Goal: Task Accomplishment & Management: Use online tool/utility

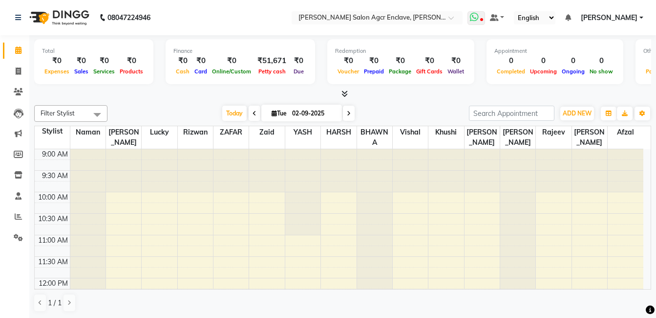
click at [485, 13] on span at bounding box center [477, 18] width 18 height 14
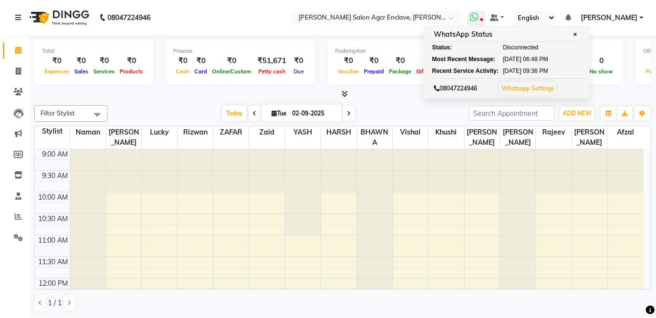
click at [485, 13] on span at bounding box center [477, 18] width 18 height 14
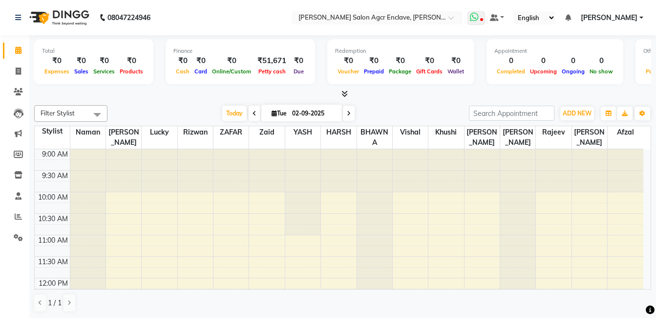
click at [485, 13] on span at bounding box center [477, 18] width 18 height 14
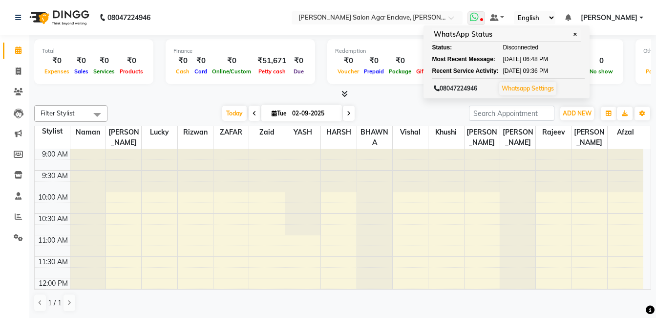
click at [479, 14] on icon at bounding box center [474, 17] width 9 height 10
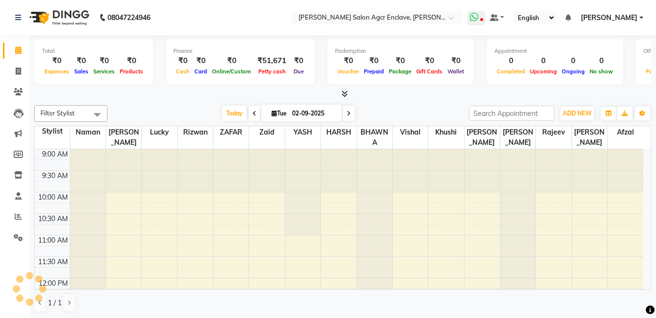
click at [479, 14] on icon at bounding box center [474, 17] width 9 height 10
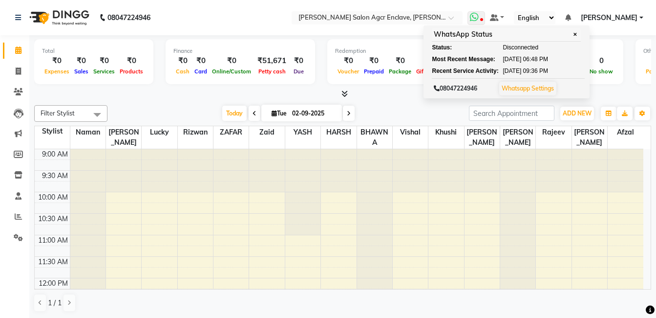
click at [490, 43] on div "WhatsApp Status ✕ Status: Disconnected Most Recent Message: [DATE] 06:48 PM Rec…" at bounding box center [507, 61] width 166 height 73
click at [494, 26] on div "WhatsApp Status ✕ Status: Disconnected Most Recent Message: [DATE] 06:48 PM Rec…" at bounding box center [507, 61] width 166 height 73
drag, startPoint x: 494, startPoint y: 26, endPoint x: 494, endPoint y: 19, distance: 7.8
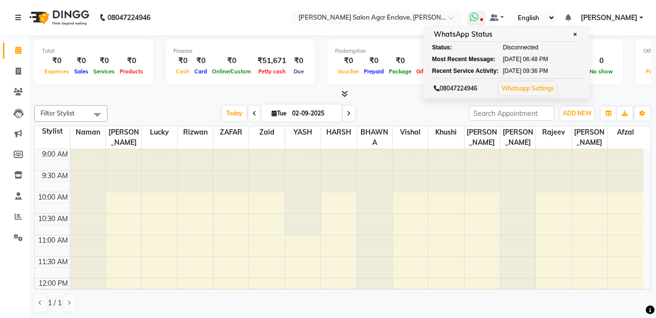
click at [485, 19] on span at bounding box center [477, 18] width 18 height 14
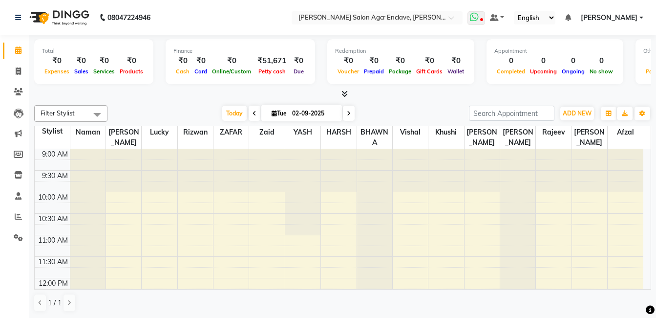
click at [479, 16] on icon at bounding box center [474, 17] width 9 height 10
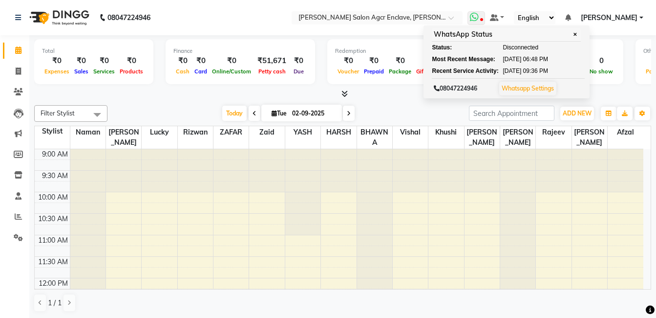
click at [479, 16] on icon at bounding box center [474, 17] width 9 height 10
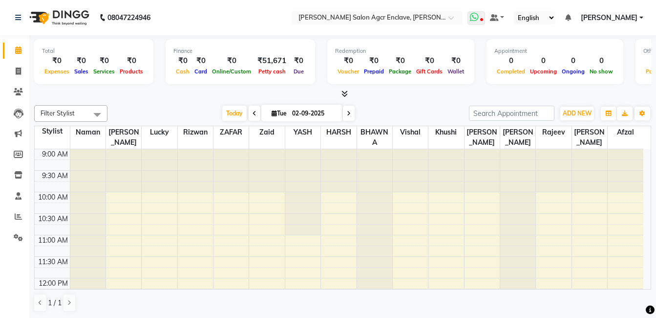
click at [485, 14] on span at bounding box center [477, 18] width 18 height 14
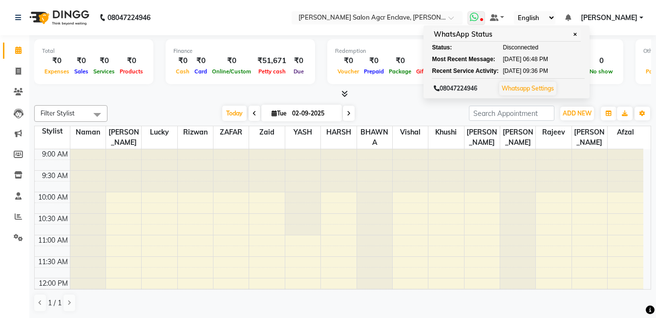
click at [485, 21] on span at bounding box center [477, 18] width 18 height 14
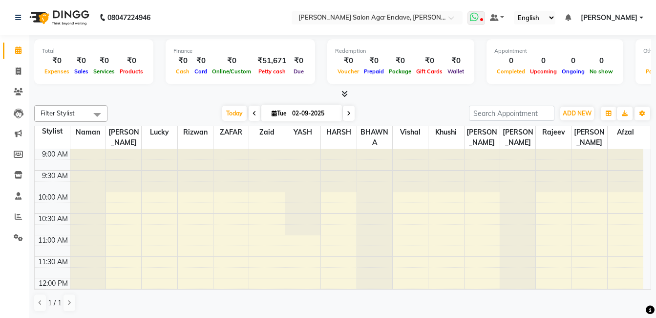
click at [485, 21] on span at bounding box center [477, 18] width 18 height 14
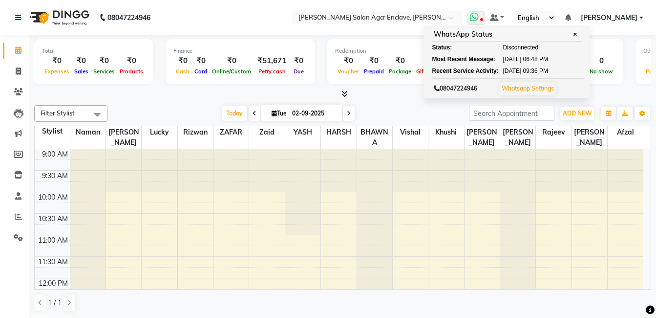
click at [479, 19] on icon at bounding box center [474, 17] width 9 height 10
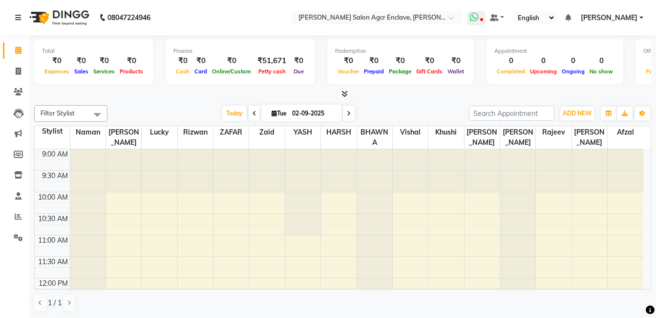
click at [483, 19] on icon at bounding box center [481, 20] width 3 height 5
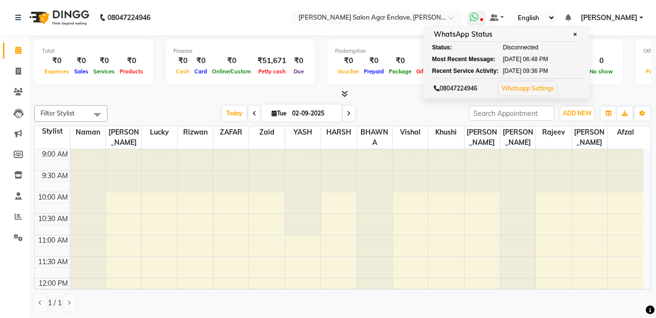
click at [483, 19] on icon at bounding box center [481, 20] width 3 height 5
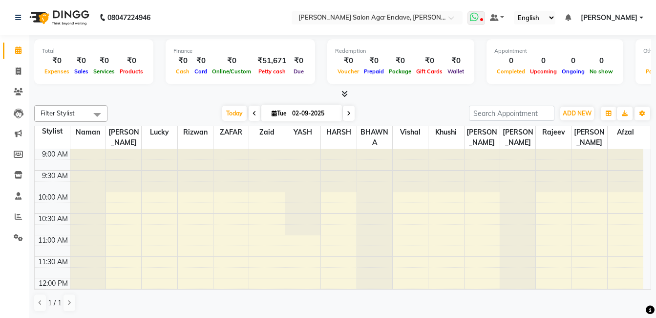
click at [479, 18] on icon at bounding box center [474, 17] width 9 height 10
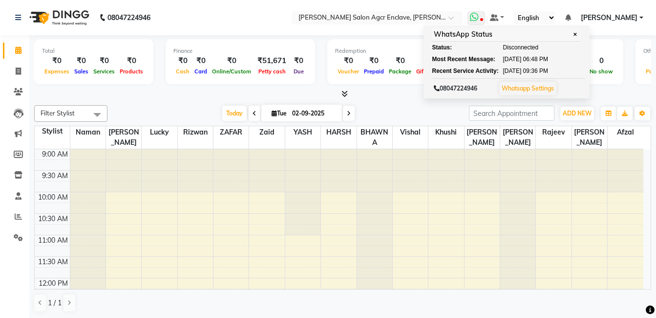
click at [479, 18] on icon at bounding box center [474, 17] width 9 height 10
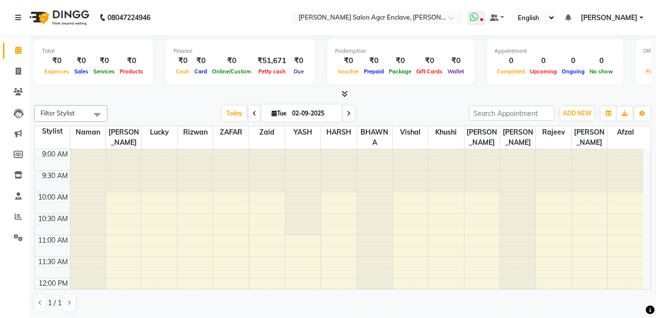
click at [485, 18] on span at bounding box center [477, 18] width 18 height 14
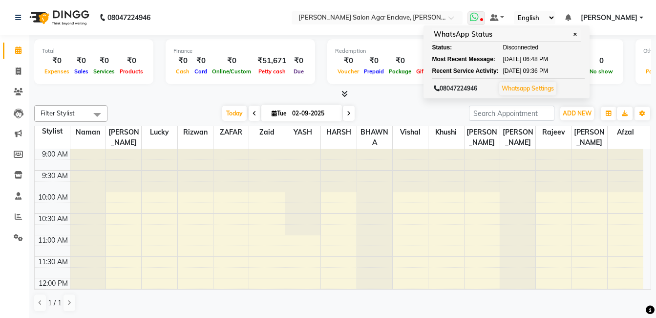
click at [517, 47] on div "Status: Disconnected" at bounding box center [506, 47] width 149 height 9
click at [525, 48] on span "Disconnected" at bounding box center [521, 47] width 36 height 9
click at [479, 15] on icon at bounding box center [474, 17] width 9 height 10
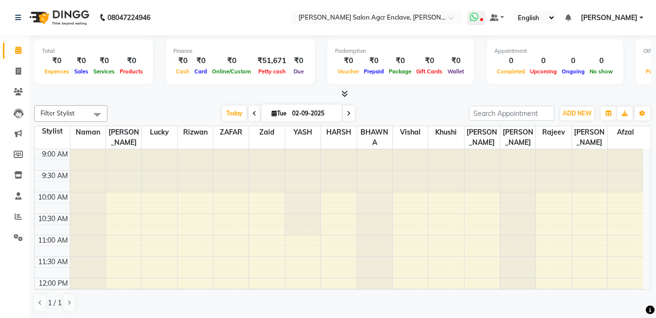
click at [485, 17] on span at bounding box center [477, 18] width 18 height 14
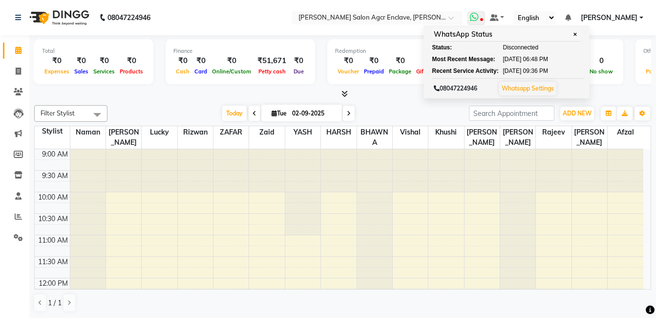
click at [479, 17] on icon at bounding box center [474, 17] width 9 height 10
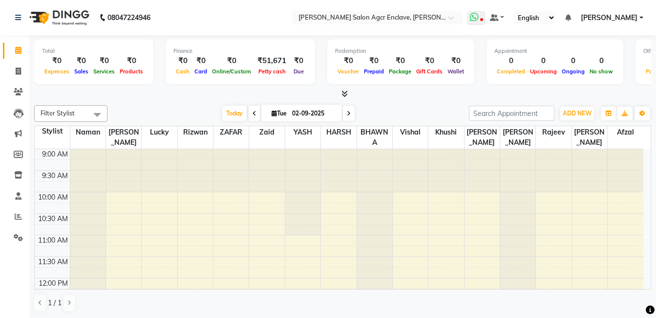
click at [479, 16] on icon at bounding box center [474, 17] width 9 height 10
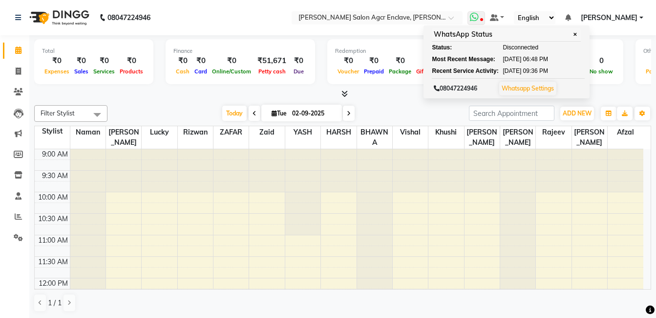
click at [479, 16] on icon at bounding box center [474, 17] width 9 height 10
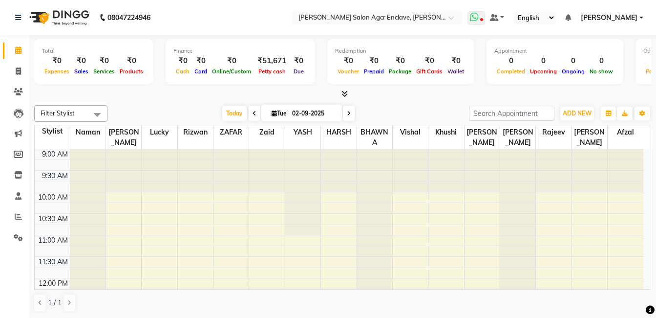
click at [479, 16] on icon at bounding box center [474, 17] width 9 height 10
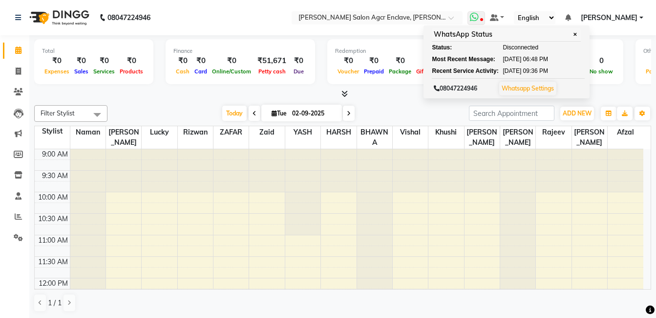
click at [479, 18] on icon at bounding box center [474, 17] width 9 height 10
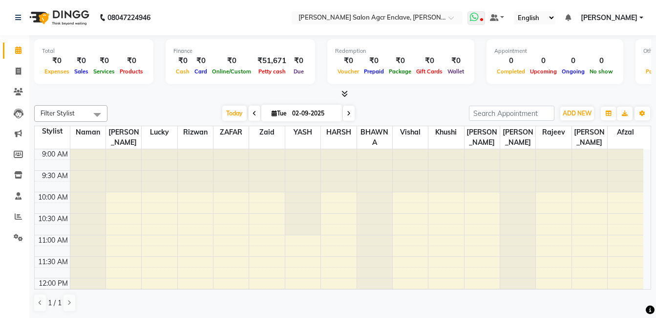
click at [479, 18] on icon at bounding box center [474, 17] width 9 height 10
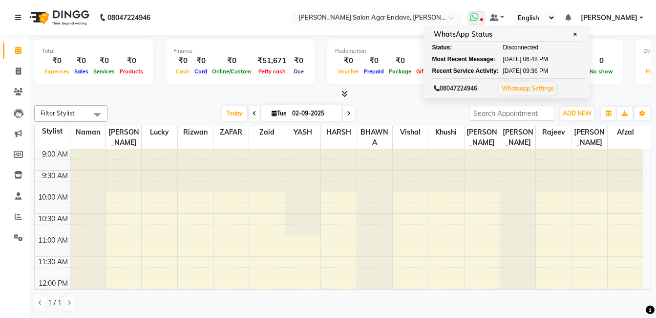
click at [479, 15] on icon at bounding box center [474, 17] width 9 height 10
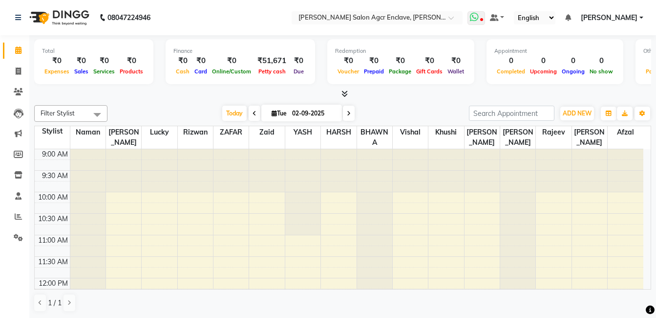
click at [479, 15] on icon at bounding box center [474, 17] width 9 height 10
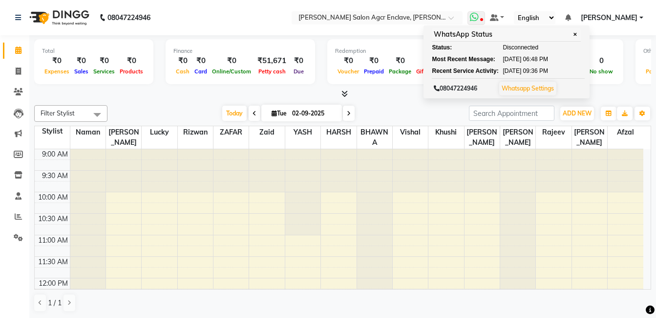
click at [479, 15] on icon at bounding box center [474, 17] width 9 height 10
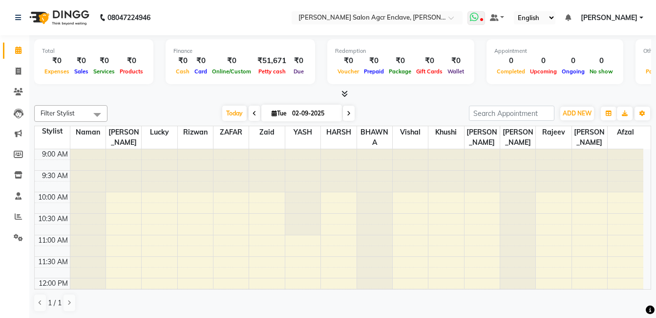
click at [479, 15] on icon at bounding box center [474, 17] width 9 height 10
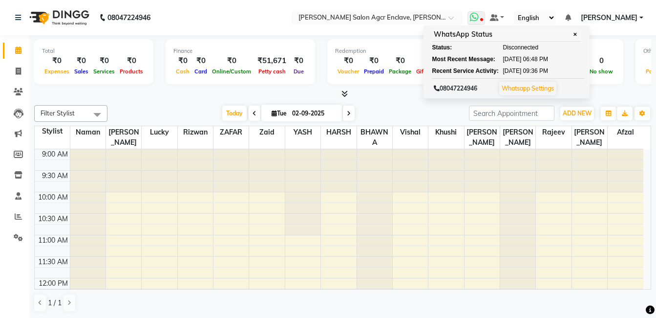
click at [479, 15] on icon at bounding box center [474, 17] width 9 height 10
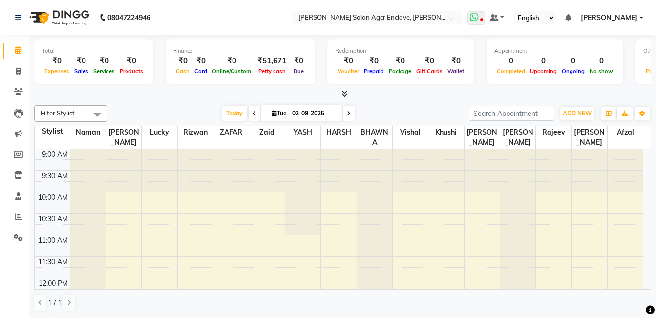
click at [479, 15] on icon at bounding box center [474, 17] width 9 height 10
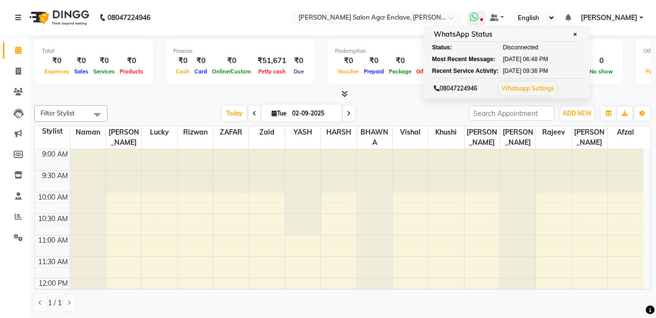
click at [479, 15] on icon at bounding box center [474, 17] width 9 height 10
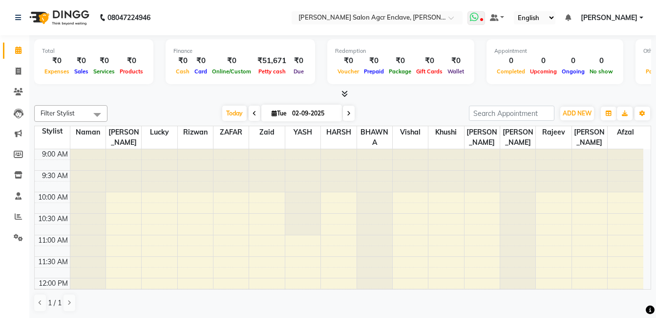
click at [479, 15] on icon at bounding box center [474, 17] width 9 height 10
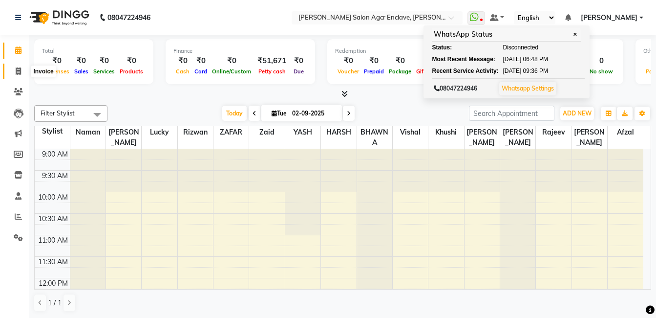
click at [17, 69] on icon at bounding box center [18, 70] width 5 height 7
select select "service"
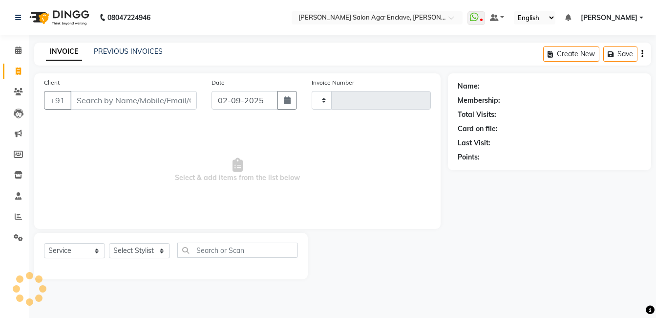
type input "0329"
select select "8560"
click at [152, 102] on input "Client" at bounding box center [134, 100] width 129 height 19
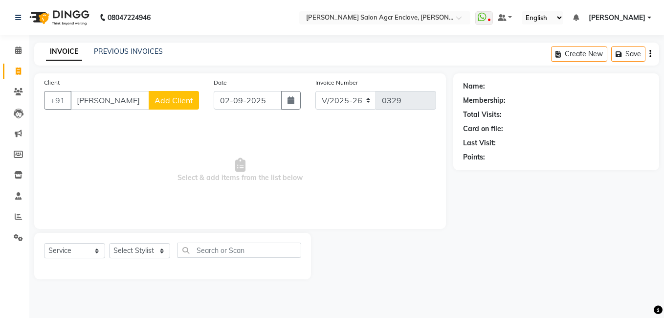
type input "[PERSON_NAME]"
click at [164, 100] on span "Add Client" at bounding box center [173, 100] width 39 height 10
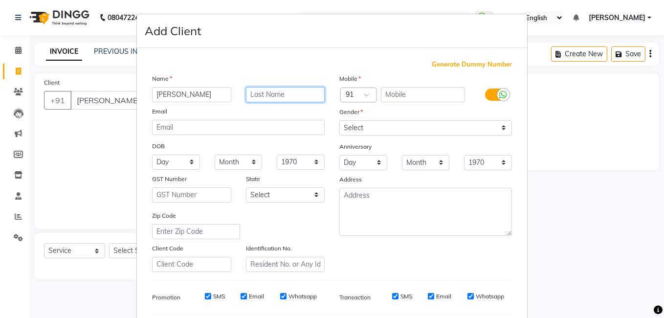
click at [261, 91] on input "text" at bounding box center [285, 94] width 79 height 15
type input "KAUR"
click at [169, 92] on input "[PERSON_NAME]" at bounding box center [191, 94] width 79 height 15
type input "[PERSON_NAME]"
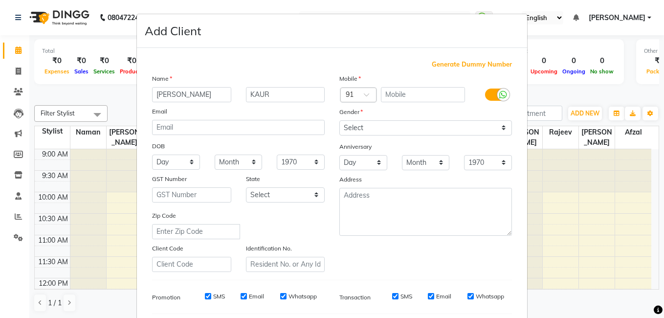
click at [16, 48] on ngb-modal-window "Add Client Generate Dummy Number Name [PERSON_NAME] Email DOB Day 01 02 03 04 0…" at bounding box center [332, 159] width 664 height 318
click at [18, 45] on ngb-modal-window "Add Client Generate Dummy Number Name [PERSON_NAME] Email DOB Day 01 02 03 04 0…" at bounding box center [332, 159] width 664 height 318
click at [19, 68] on ngb-modal-window "Add Client Generate Dummy Number Name [PERSON_NAME] Email DOB Day 01 02 03 04 0…" at bounding box center [332, 159] width 664 height 318
click at [592, 186] on ngb-modal-window "Add Client Generate Dummy Number Name [PERSON_NAME] Email DOB Day 01 02 03 04 0…" at bounding box center [332, 159] width 664 height 318
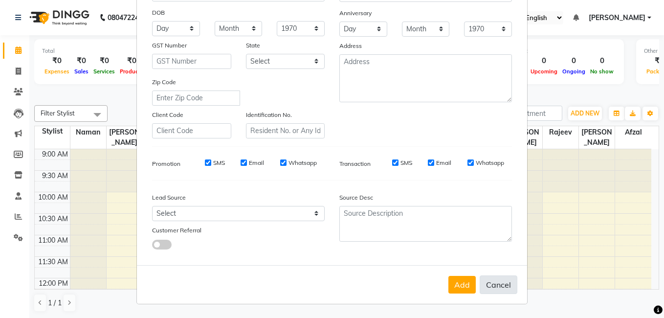
click at [501, 283] on button "Cancel" at bounding box center [498, 284] width 38 height 19
select select
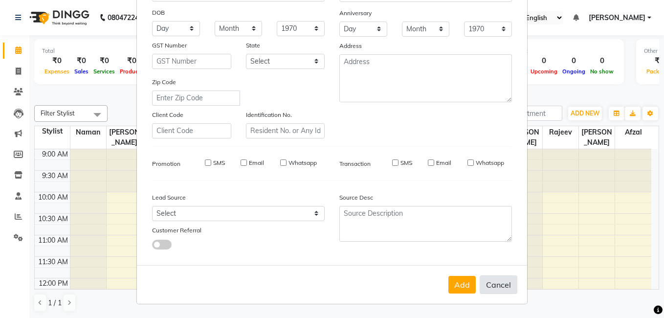
select select
checkbox input "false"
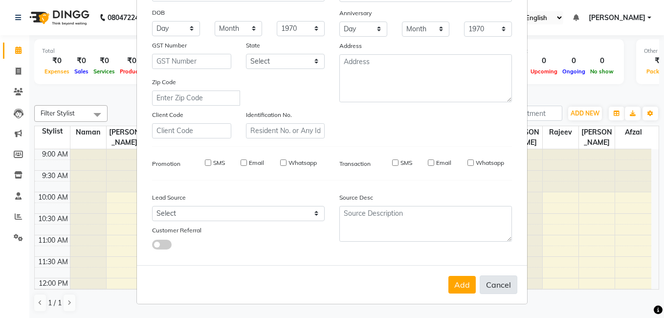
checkbox input "false"
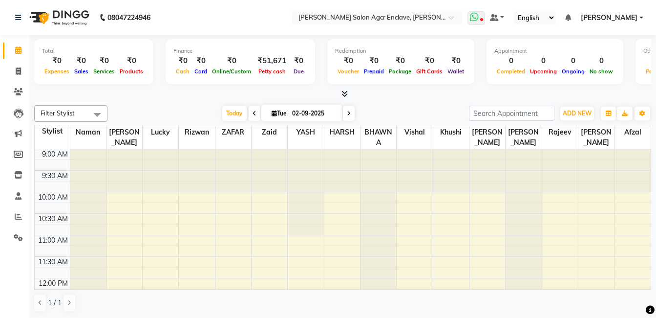
click at [479, 20] on icon at bounding box center [474, 17] width 9 height 10
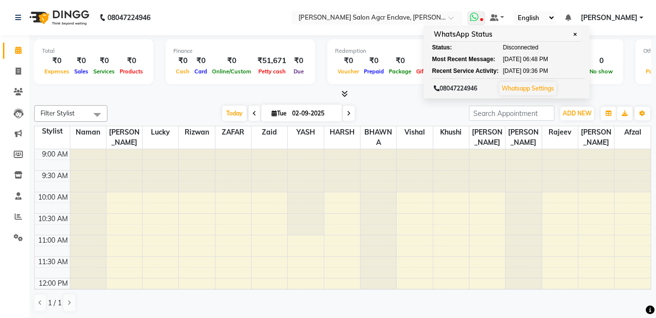
click at [479, 20] on icon at bounding box center [474, 17] width 9 height 10
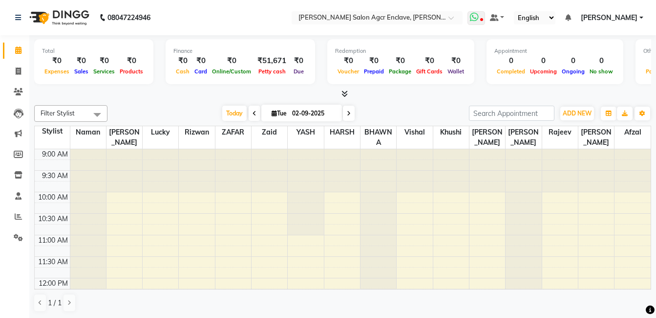
click at [479, 20] on icon at bounding box center [474, 17] width 9 height 10
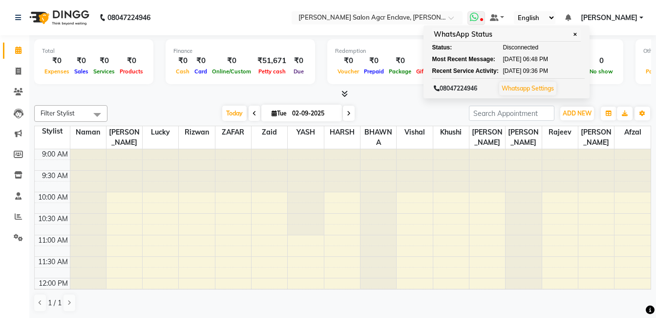
click at [479, 20] on icon at bounding box center [474, 17] width 9 height 10
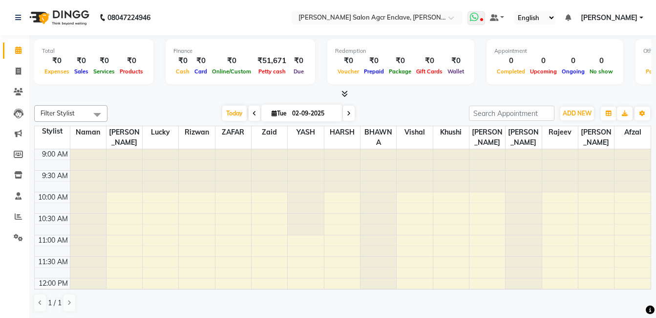
click at [479, 20] on icon at bounding box center [474, 17] width 9 height 10
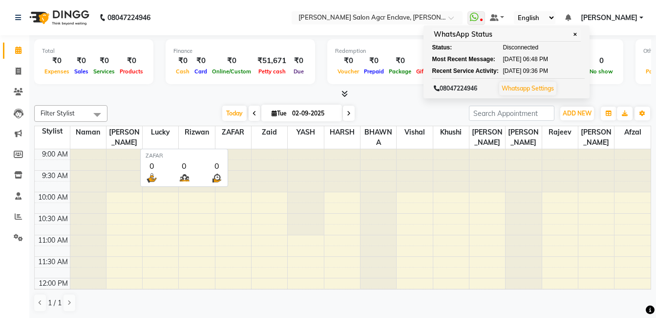
click at [220, 139] on th "ZAFAR" at bounding box center [233, 137] width 36 height 23
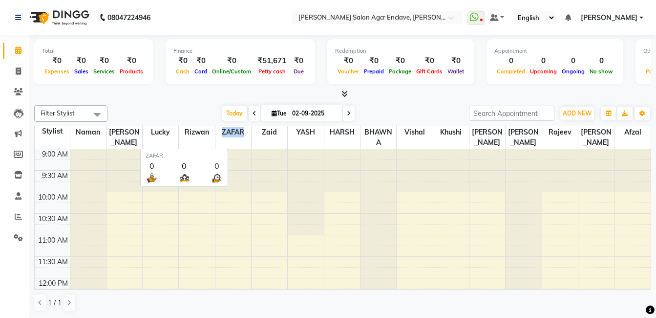
click at [220, 139] on th "ZAFAR" at bounding box center [233, 137] width 36 height 23
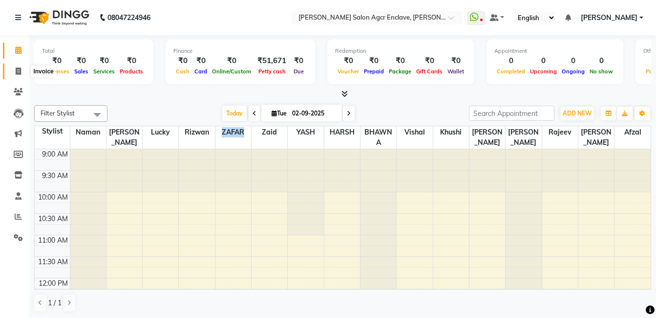
click at [17, 70] on icon at bounding box center [18, 70] width 5 height 7
select select "service"
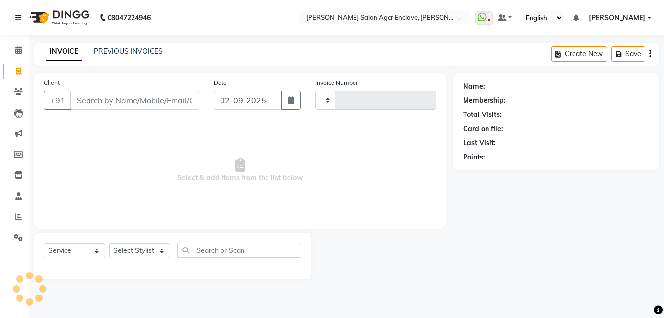
type input "0329"
select select "8560"
click at [95, 102] on input "Client" at bounding box center [134, 100] width 129 height 19
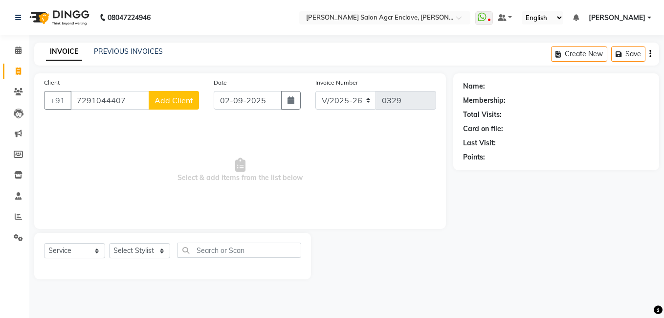
type input "7291044407"
click at [167, 100] on span "Add Client" at bounding box center [173, 100] width 39 height 10
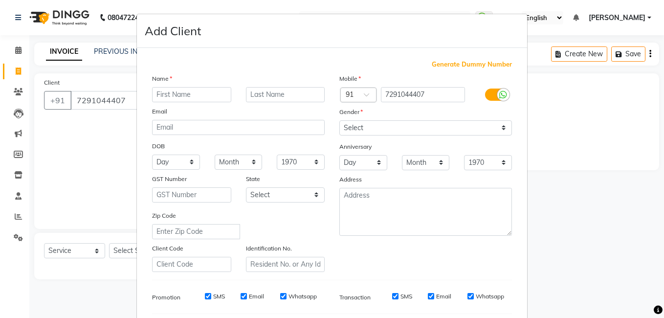
type input "T"
type input "[PERSON_NAME]"
click at [269, 93] on input "text" at bounding box center [285, 94] width 79 height 15
type input "KAUR"
click at [393, 128] on select "Select [DEMOGRAPHIC_DATA] [DEMOGRAPHIC_DATA] Other Prefer Not To Say" at bounding box center [425, 127] width 173 height 15
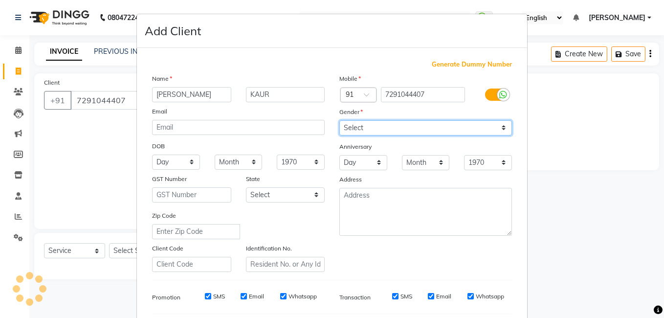
select select "[DEMOGRAPHIC_DATA]"
click at [339, 120] on select "Select [DEMOGRAPHIC_DATA] [DEMOGRAPHIC_DATA] Other Prefer Not To Say" at bounding box center [425, 127] width 173 height 15
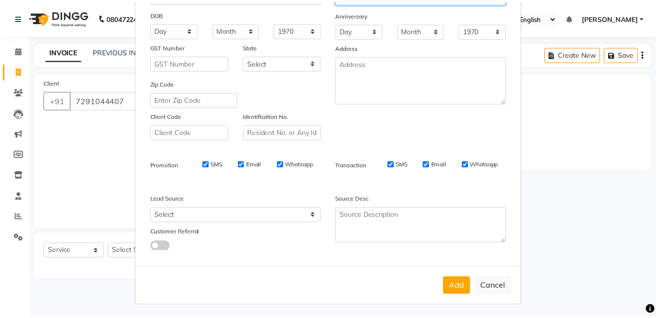
scroll to position [133, 0]
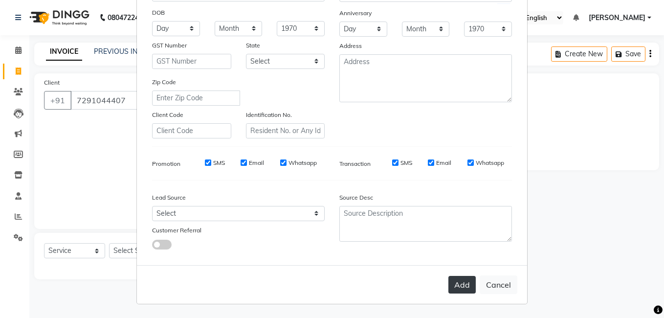
click at [451, 281] on button "Add" at bounding box center [461, 285] width 27 height 18
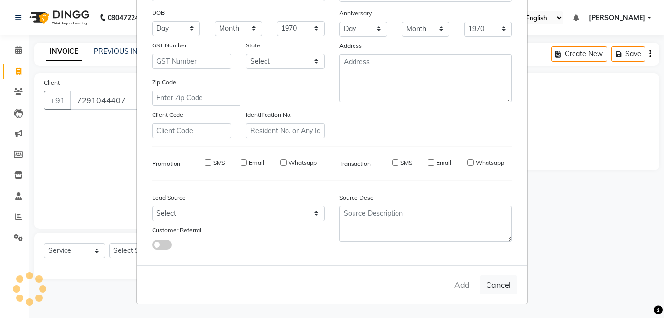
select select
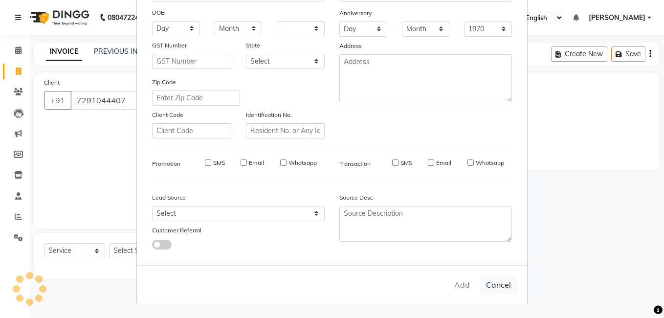
select select
checkbox input "false"
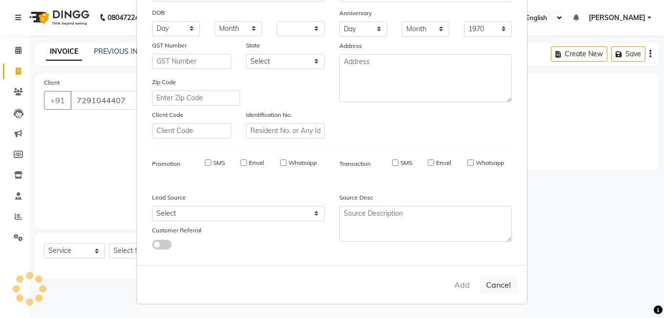
checkbox input "false"
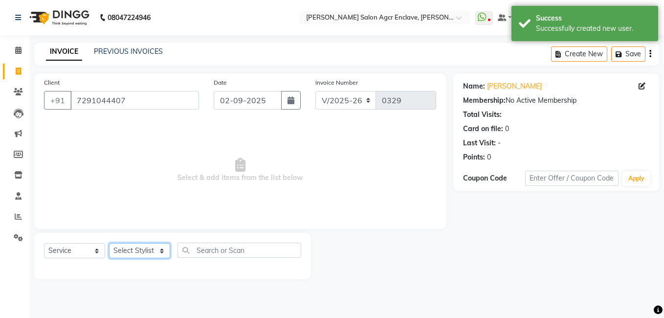
click at [143, 250] on select "Select Stylist Abhishek [PERSON_NAME] [PERSON_NAME] [PERSON_NAME] Lucky [PERSON…" at bounding box center [139, 250] width 61 height 15
select select "87654"
click at [109, 243] on select "Select Stylist Abhishek [PERSON_NAME] [PERSON_NAME] [PERSON_NAME] Lucky [PERSON…" at bounding box center [139, 250] width 61 height 15
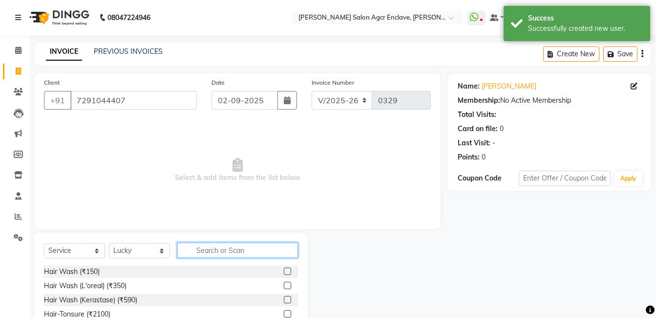
click at [195, 246] on input "text" at bounding box center [237, 249] width 121 height 15
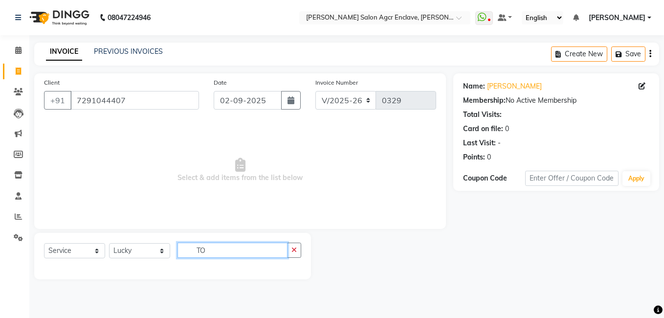
type input "T"
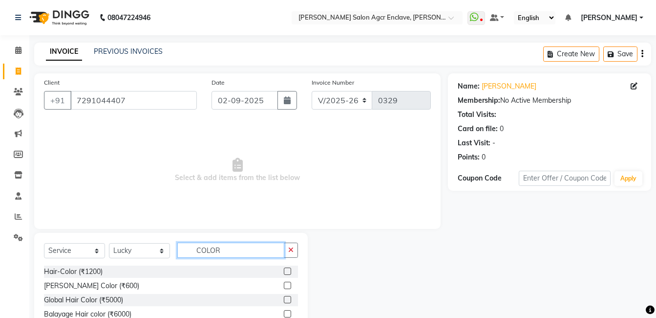
type input "COLOR"
click at [287, 271] on label at bounding box center [287, 270] width 7 height 7
click at [287, 271] on input "checkbox" at bounding box center [287, 271] width 6 height 6
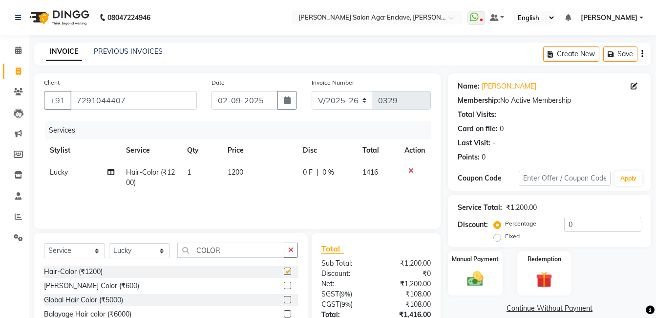
checkbox input "false"
click at [129, 255] on select "Select Stylist Abhishek [PERSON_NAME] [PERSON_NAME] [PERSON_NAME] Lucky [PERSON…" at bounding box center [139, 250] width 61 height 15
select select "87671"
click at [109, 243] on select "Select Stylist Abhishek [PERSON_NAME] [PERSON_NAME] [PERSON_NAME] Lucky [PERSON…" at bounding box center [139, 250] width 61 height 15
click at [291, 251] on icon "button" at bounding box center [290, 249] width 5 height 7
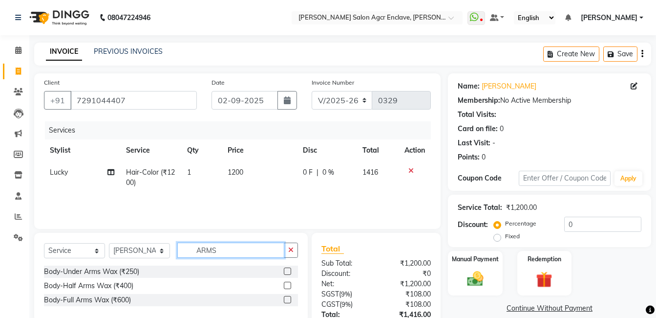
type input "ARMS"
click at [287, 298] on label at bounding box center [287, 299] width 7 height 7
click at [287, 298] on input "checkbox" at bounding box center [287, 300] width 6 height 6
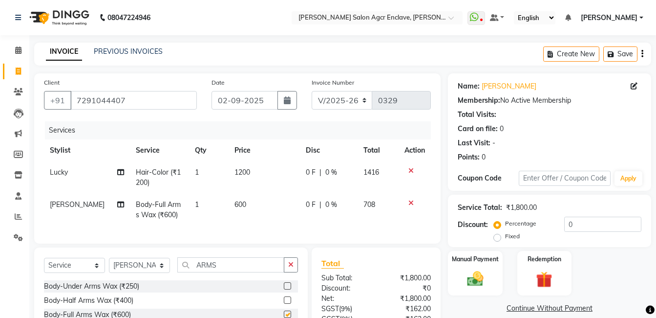
checkbox input "false"
click at [235, 202] on span "600" at bounding box center [241, 204] width 12 height 9
click at [229, 202] on td "1" at bounding box center [209, 210] width 40 height 32
select select "87671"
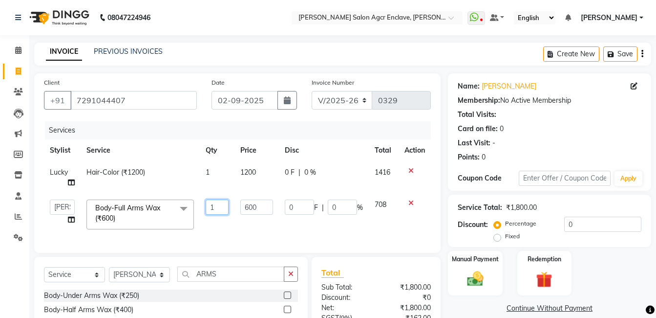
click at [231, 202] on td "1" at bounding box center [217, 215] width 35 height 42
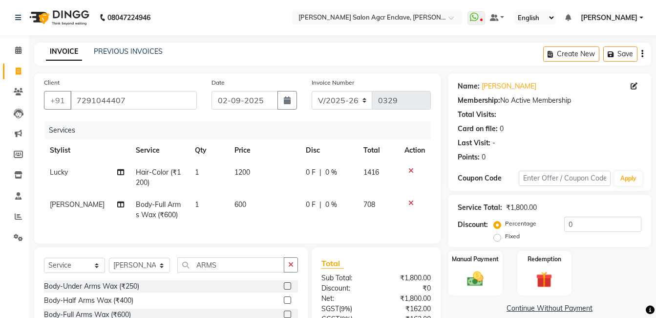
click at [243, 204] on td "600" at bounding box center [264, 210] width 71 height 32
select select "87671"
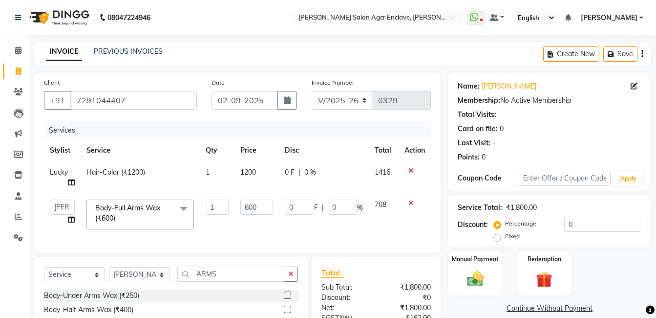
click at [243, 204] on input "600" at bounding box center [256, 206] width 33 height 15
type input "750"
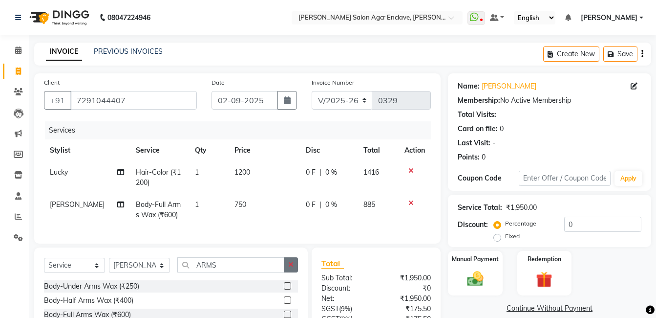
click at [288, 280] on div "Select Service Product Membership Package Voucher Prepaid Gift Card Select Styl…" at bounding box center [171, 268] width 254 height 23
click at [285, 271] on button "button" at bounding box center [291, 264] width 14 height 15
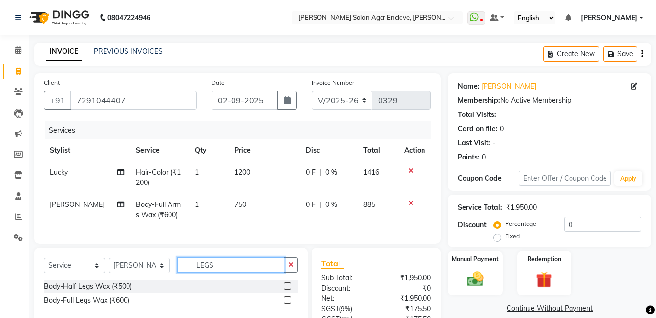
type input "LEGS"
click at [286, 304] on label at bounding box center [287, 299] width 7 height 7
click at [286, 304] on input "checkbox" at bounding box center [287, 300] width 6 height 6
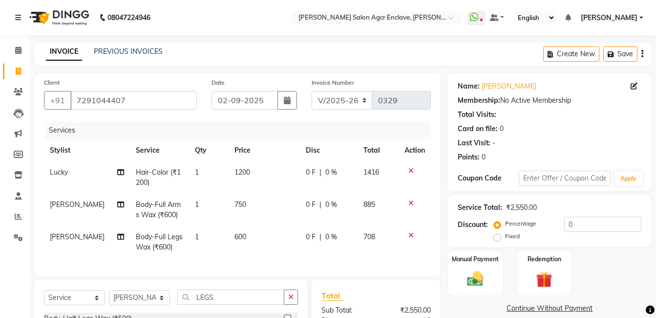
checkbox input "false"
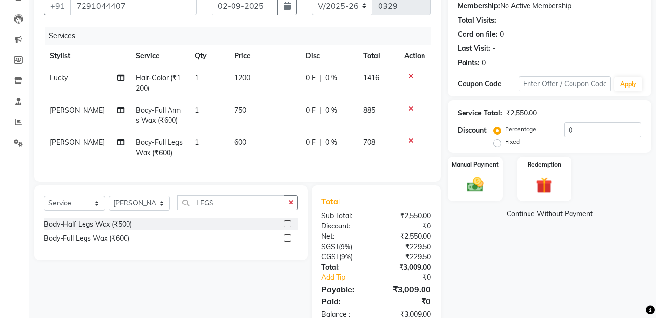
scroll to position [95, 0]
click at [147, 210] on select "Select Stylist Abhishek [PERSON_NAME] [PERSON_NAME] [PERSON_NAME] Lucky [PERSON…" at bounding box center [139, 202] width 61 height 15
select select "87665"
click at [109, 202] on select "Select Stylist Abhishek [PERSON_NAME] [PERSON_NAME] [PERSON_NAME] Lucky [PERSON…" at bounding box center [139, 202] width 61 height 15
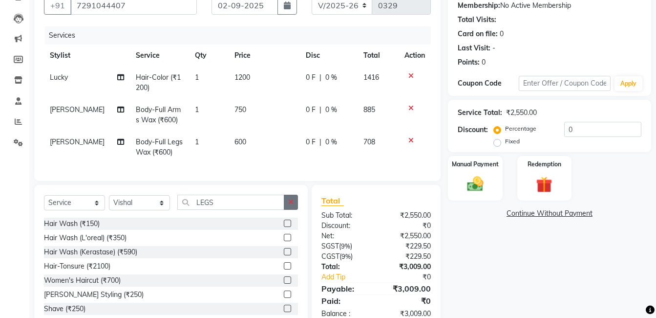
click at [290, 205] on icon "button" at bounding box center [290, 201] width 5 height 7
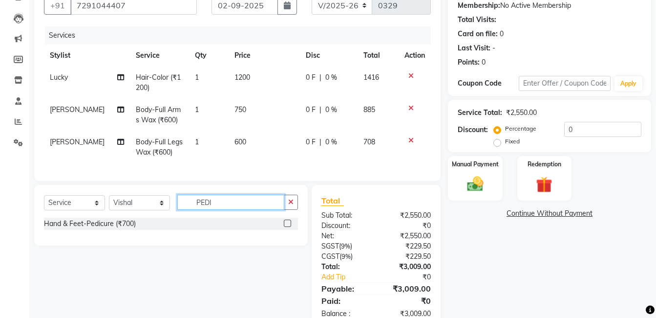
type input "PEDI"
click at [288, 227] on label at bounding box center [287, 222] width 7 height 7
click at [288, 227] on input "checkbox" at bounding box center [287, 223] width 6 height 6
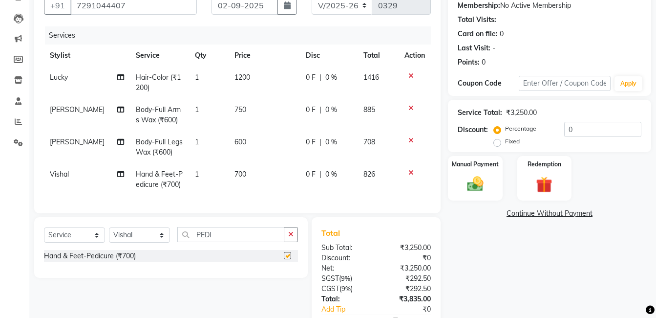
checkbox input "false"
click at [291, 238] on icon "button" at bounding box center [290, 234] width 5 height 7
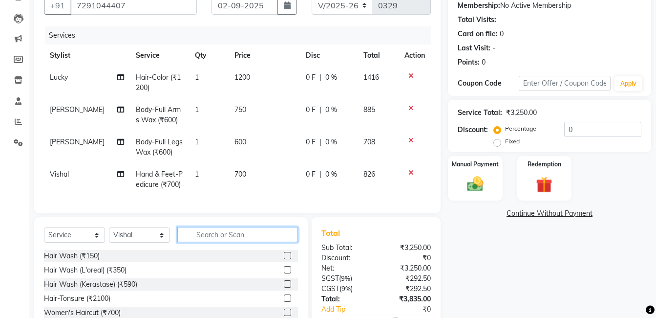
click at [261, 241] on input "text" at bounding box center [237, 234] width 121 height 15
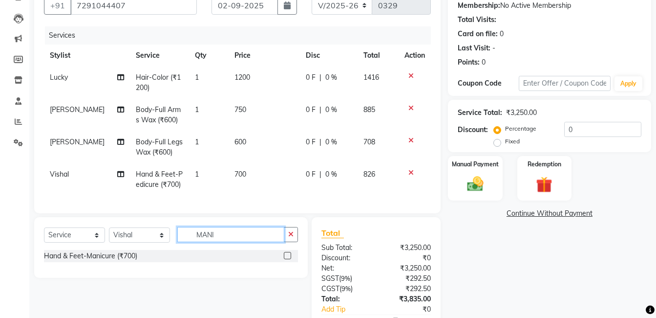
type input "MANI"
click at [287, 259] on label at bounding box center [287, 255] width 7 height 7
click at [287, 259] on input "checkbox" at bounding box center [287, 256] width 6 height 6
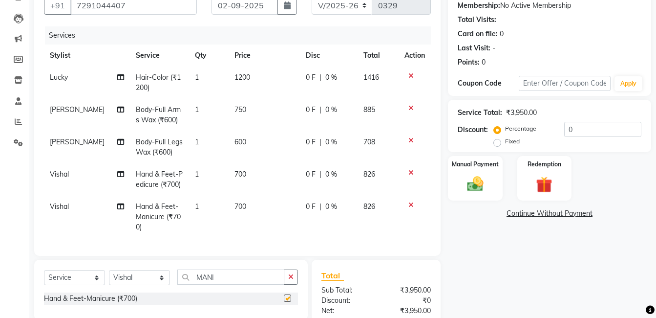
checkbox input "false"
click at [235, 204] on span "700" at bounding box center [241, 206] width 12 height 9
select select "87665"
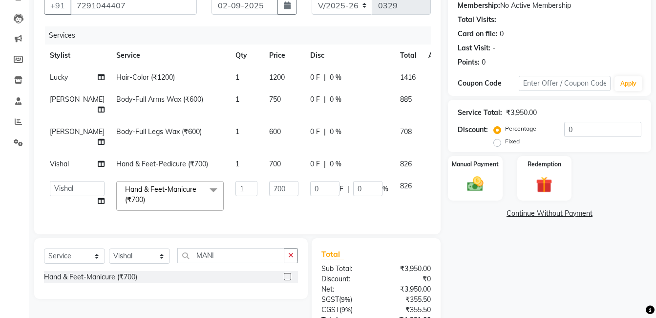
click at [234, 204] on td "1" at bounding box center [247, 196] width 34 height 42
click at [269, 196] on input "700" at bounding box center [283, 188] width 29 height 15
type input "800"
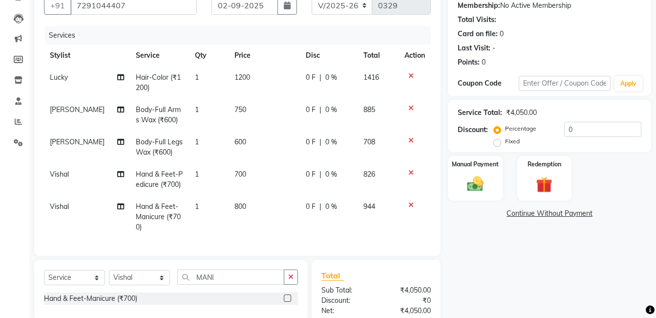
click at [243, 169] on td "700" at bounding box center [264, 179] width 71 height 32
select select "87665"
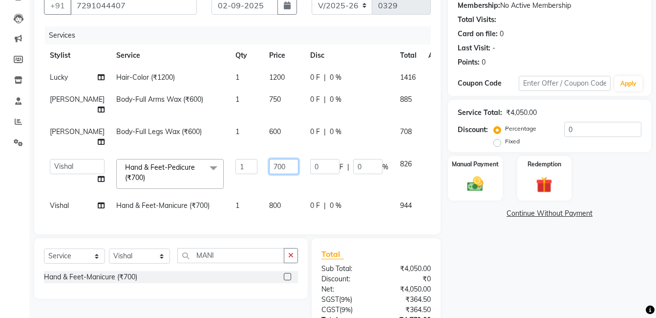
click at [269, 174] on input "700" at bounding box center [283, 166] width 29 height 15
type input "800"
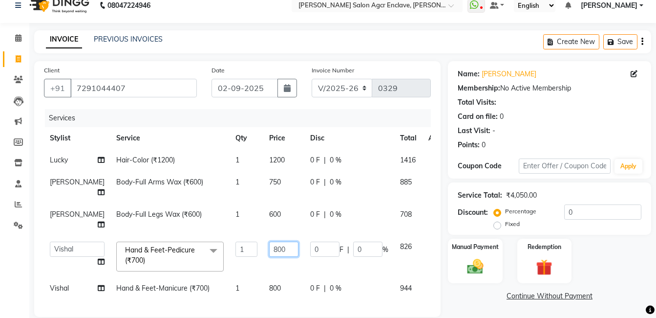
scroll to position [0, 0]
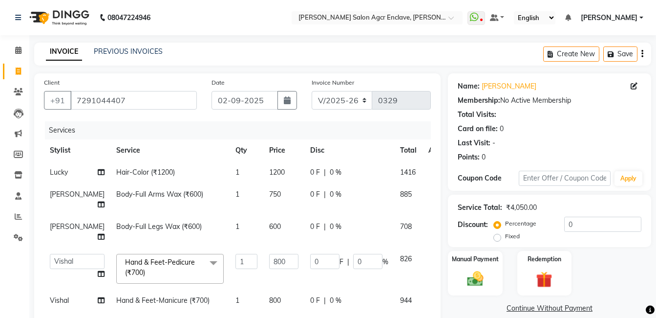
click at [642, 54] on icon "button" at bounding box center [643, 54] width 2 height 0
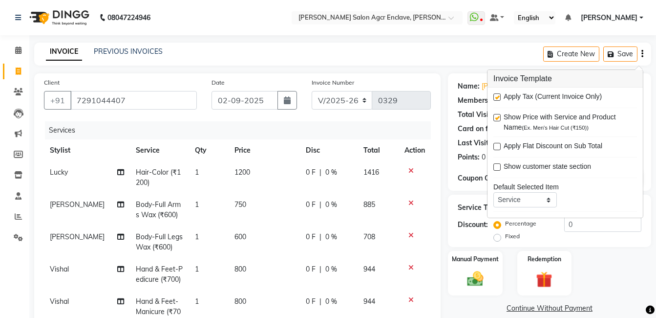
click at [498, 96] on label at bounding box center [497, 96] width 7 height 7
click at [498, 96] on input "checkbox" at bounding box center [497, 97] width 6 height 6
checkbox input "false"
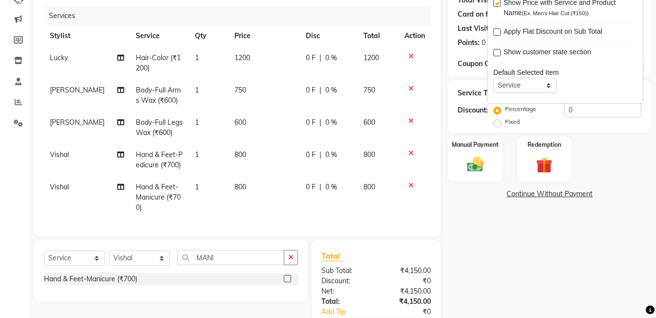
scroll to position [98, 0]
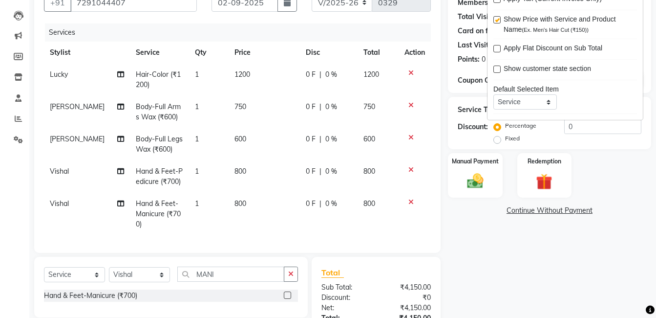
click at [235, 137] on span "600" at bounding box center [241, 138] width 12 height 9
select select "87671"
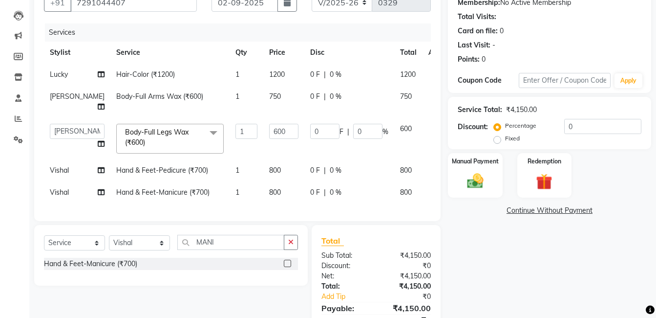
click at [263, 137] on td "600" at bounding box center [283, 139] width 41 height 42
click at [269, 139] on input "600" at bounding box center [283, 131] width 29 height 15
type input "750"
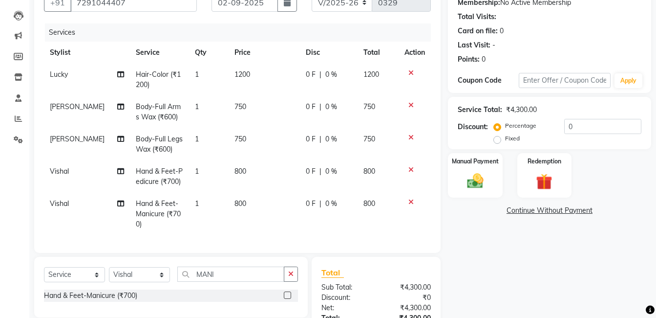
click at [486, 277] on div "Name: [PERSON_NAME] Membership: No Active Membership Total Visits: Card on file…" at bounding box center [553, 178] width 211 height 404
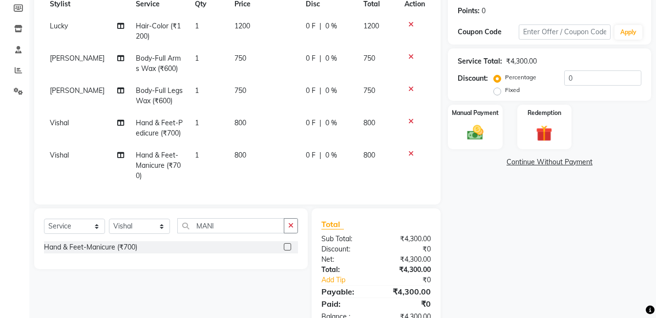
scroll to position [172, 0]
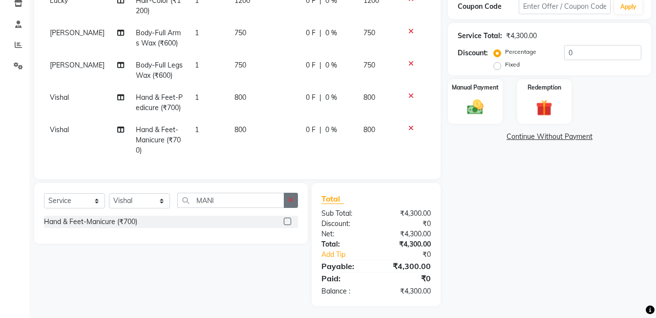
click at [289, 198] on icon "button" at bounding box center [290, 199] width 5 height 7
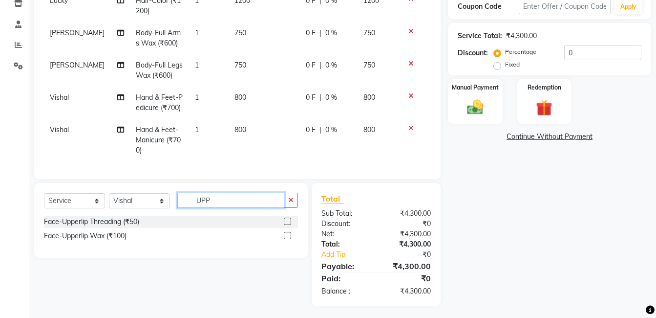
type input "UPP"
click at [286, 217] on label at bounding box center [287, 220] width 7 height 7
click at [286, 218] on input "checkbox" at bounding box center [287, 221] width 6 height 6
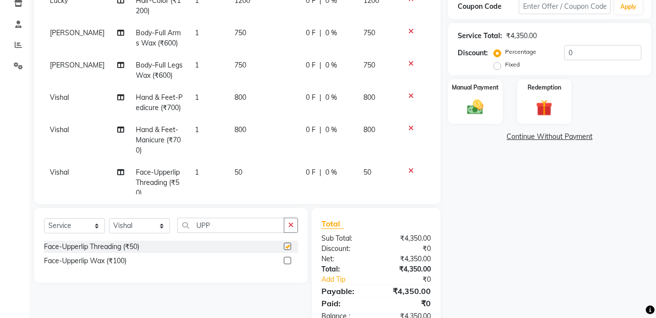
checkbox input "false"
click at [60, 168] on span "Vishal" at bounding box center [59, 172] width 19 height 9
select select "87665"
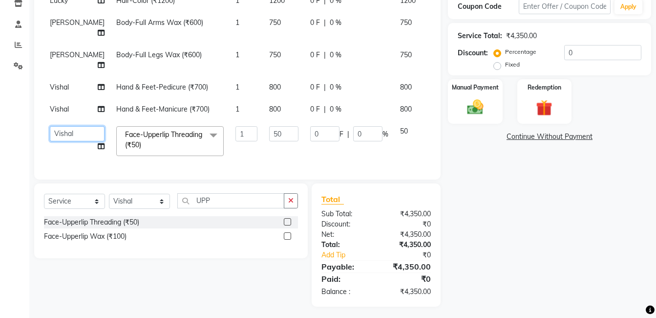
click at [60, 141] on select "Abhishek [PERSON_NAME] [PERSON_NAME] [PERSON_NAME] Lucky Naman [PERSON_NAME] [P…" at bounding box center [77, 133] width 55 height 15
select select "87671"
click at [542, 216] on div "Name: [PERSON_NAME] Membership: No Active Membership Total Visits: Card on file…" at bounding box center [553, 104] width 211 height 405
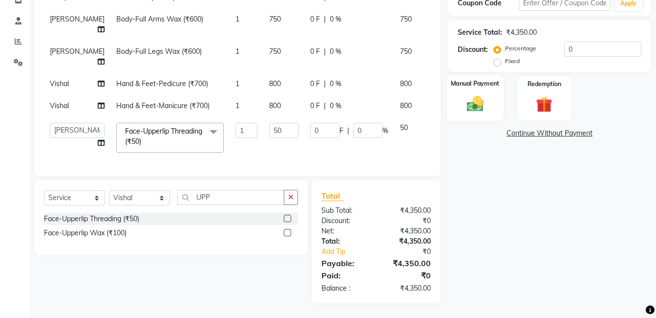
click at [479, 94] on img at bounding box center [475, 104] width 27 height 20
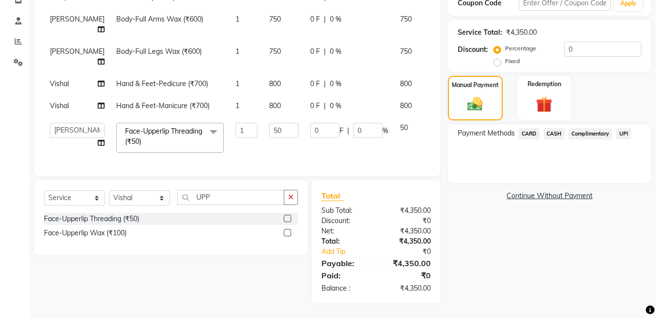
click at [560, 128] on span "CASH" at bounding box center [554, 133] width 21 height 11
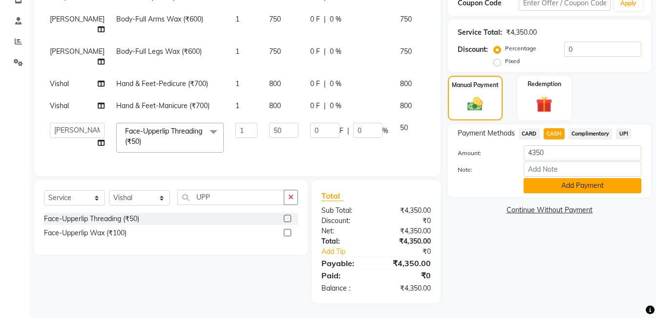
click at [564, 178] on button "Add Payment" at bounding box center [583, 185] width 118 height 15
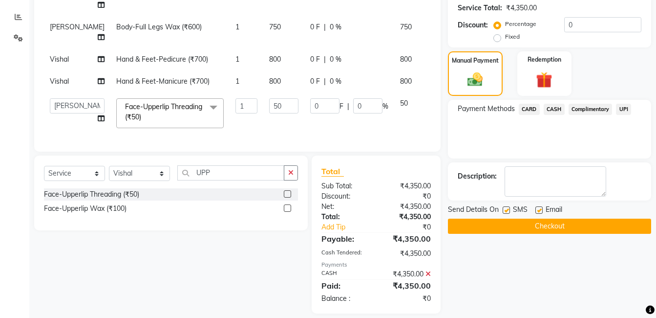
click at [545, 225] on button "Checkout" at bounding box center [549, 225] width 203 height 15
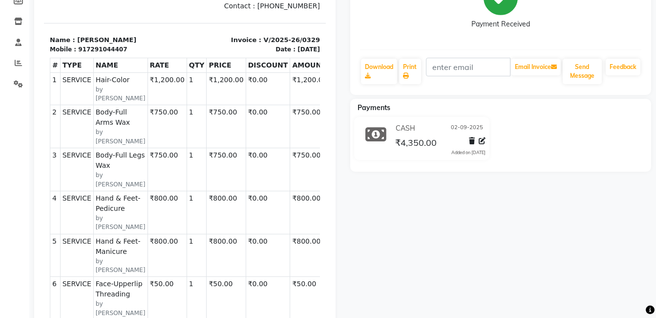
scroll to position [153, 0]
select select "service"
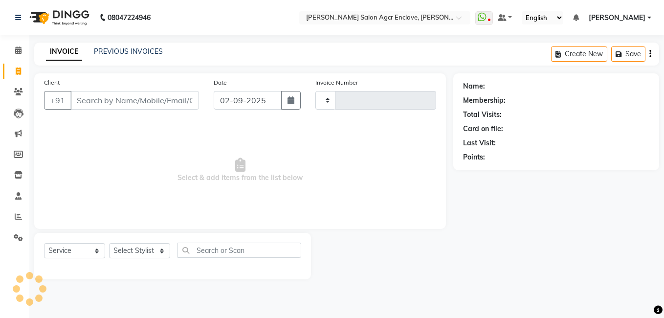
type input "0330"
select select "8560"
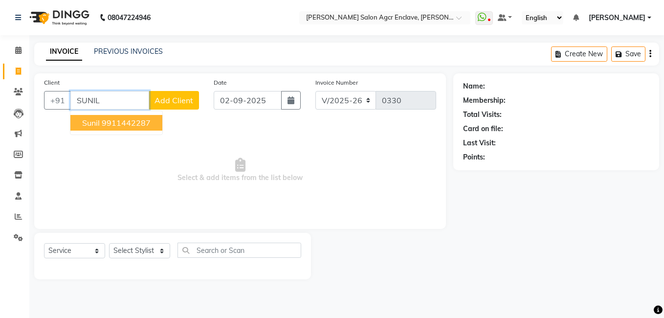
click at [131, 120] on ngb-highlight "9911442287" at bounding box center [126, 123] width 49 height 10
type input "9911442287"
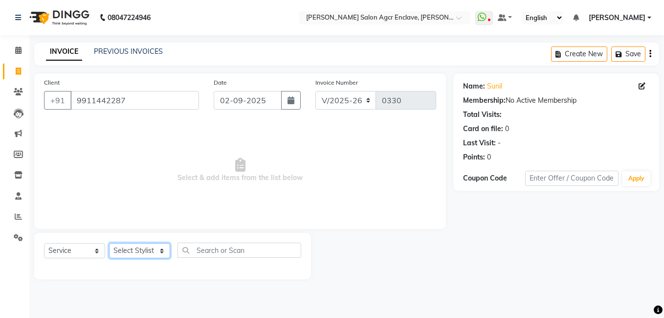
click at [142, 253] on select "Select Stylist Abhishek [PERSON_NAME] [PERSON_NAME] [PERSON_NAME] Lucky [PERSON…" at bounding box center [139, 250] width 61 height 15
select select "87654"
click at [109, 243] on select "Select Stylist Abhishek [PERSON_NAME] [PERSON_NAME] [PERSON_NAME] Lucky [PERSON…" at bounding box center [139, 250] width 61 height 15
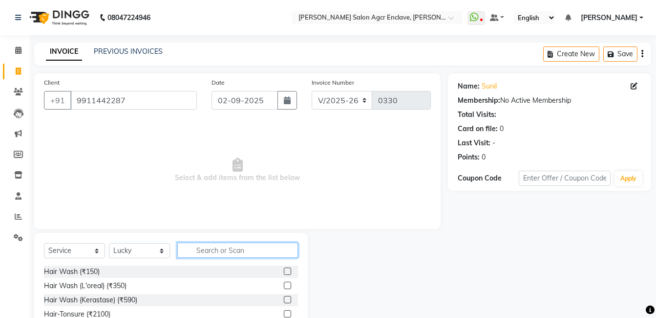
click at [217, 247] on input "text" at bounding box center [237, 249] width 121 height 15
type input "COLOR"
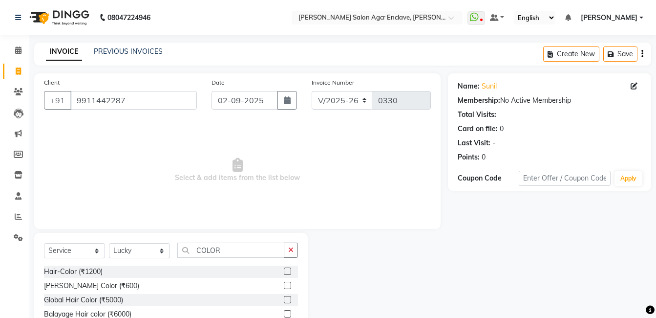
click at [287, 270] on label at bounding box center [287, 270] width 7 height 7
click at [287, 270] on input "checkbox" at bounding box center [287, 271] width 6 height 6
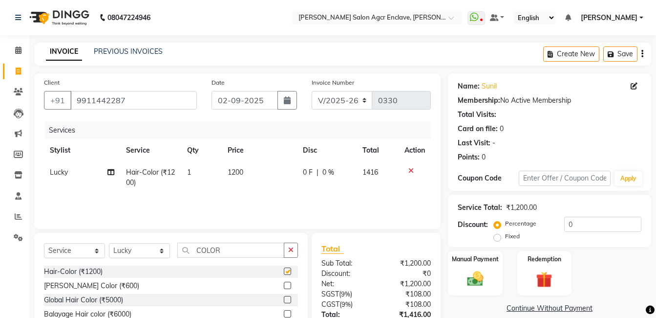
checkbox input "false"
click at [547, 279] on img at bounding box center [544, 279] width 27 height 21
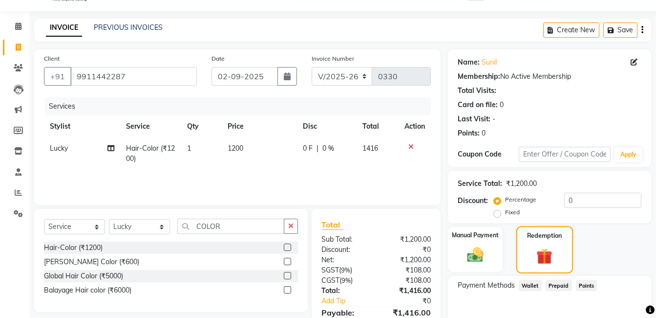
scroll to position [75, 0]
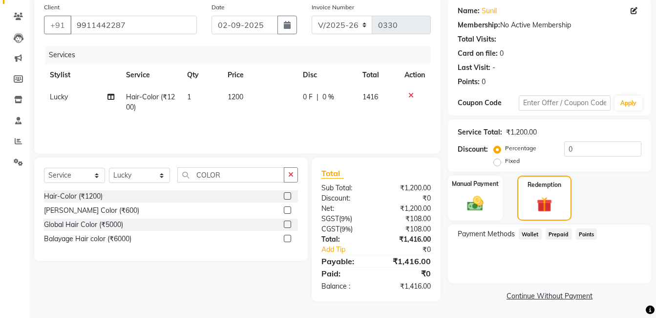
click at [560, 230] on span "Prepaid" at bounding box center [559, 233] width 26 height 11
click at [554, 190] on div "Redemption" at bounding box center [544, 197] width 57 height 47
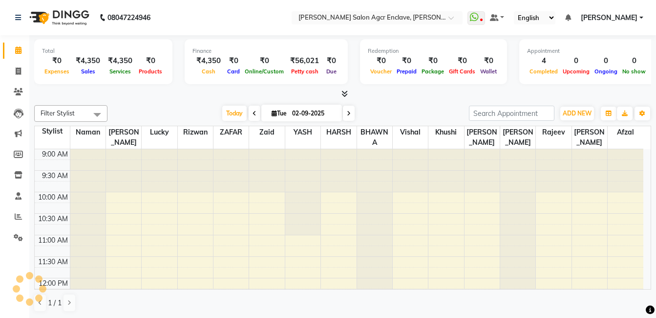
scroll to position [345, 0]
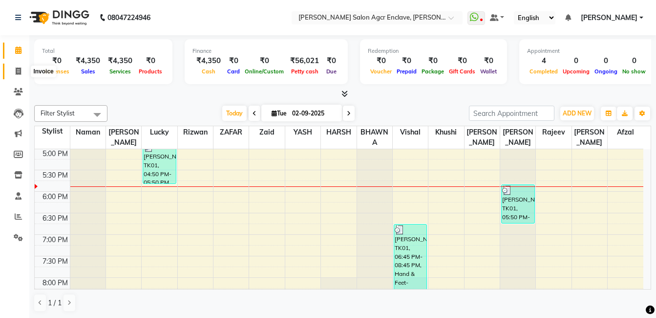
click at [14, 73] on span at bounding box center [18, 71] width 17 height 11
select select "8560"
select select "service"
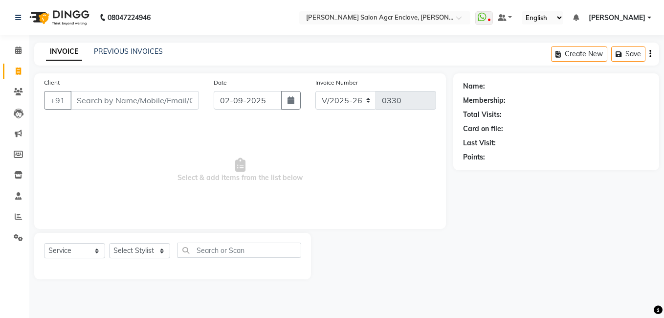
click at [105, 100] on input "Client" at bounding box center [134, 100] width 129 height 19
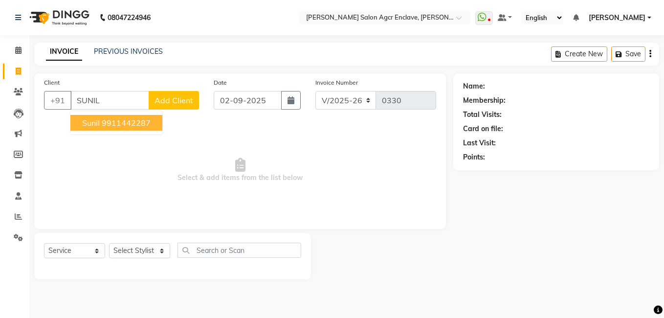
click at [105, 123] on ngb-highlight "9911442287" at bounding box center [126, 123] width 49 height 10
type input "9911442287"
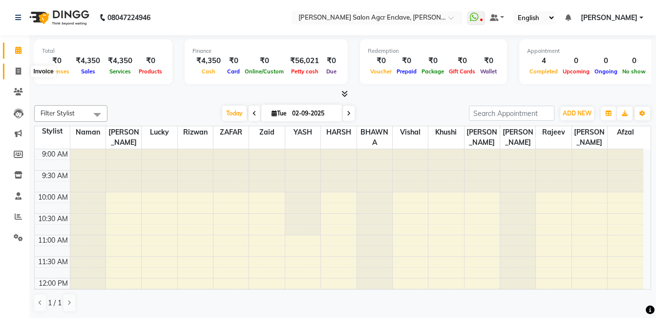
click at [18, 69] on icon at bounding box center [18, 70] width 5 height 7
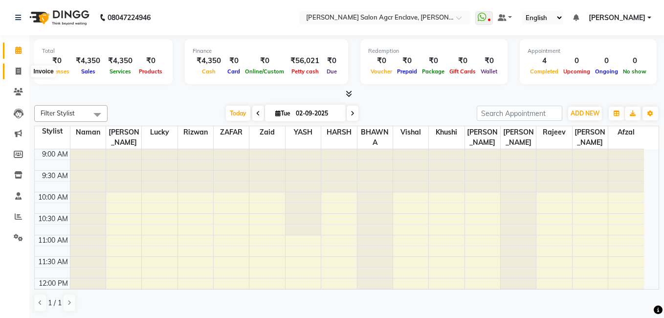
select select "8560"
select select "service"
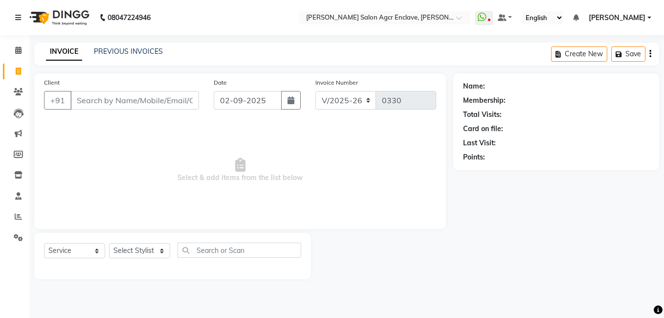
click at [150, 104] on input "Client" at bounding box center [134, 100] width 129 height 19
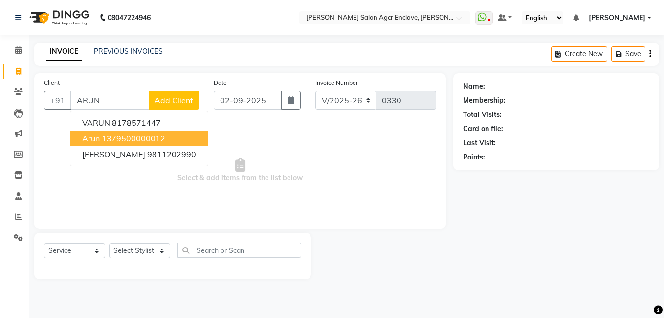
click at [142, 136] on ngb-highlight "1379500000012" at bounding box center [134, 138] width 64 height 10
type input "1379500000012"
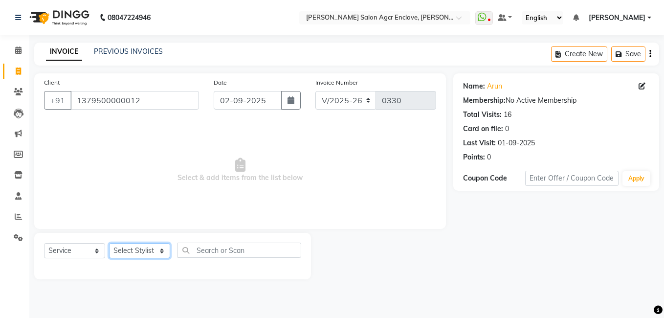
click at [155, 251] on select "Select Stylist Abhishek [PERSON_NAME] [PERSON_NAME] [PERSON_NAME] Lucky [PERSON…" at bounding box center [139, 250] width 61 height 15
select select "87667"
click at [109, 243] on select "Select Stylist Abhishek [PERSON_NAME] [PERSON_NAME] [PERSON_NAME] Lucky [PERSON…" at bounding box center [139, 250] width 61 height 15
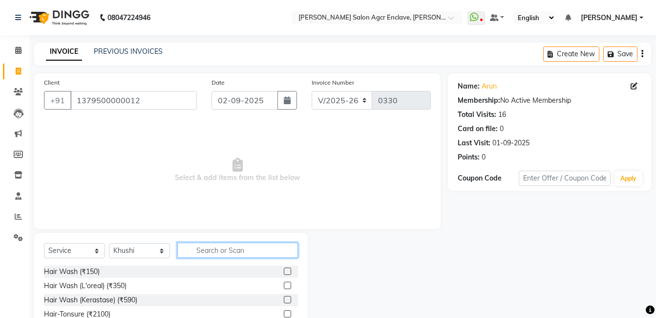
click at [197, 253] on input "text" at bounding box center [237, 249] width 121 height 15
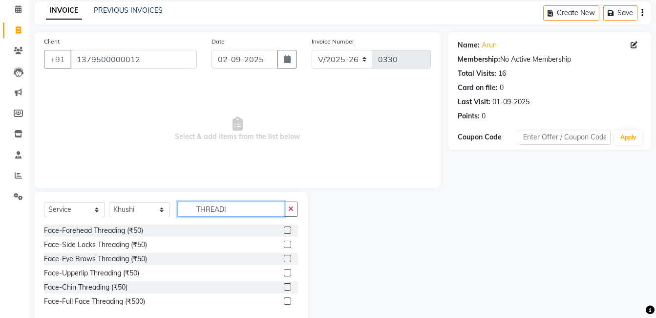
scroll to position [61, 0]
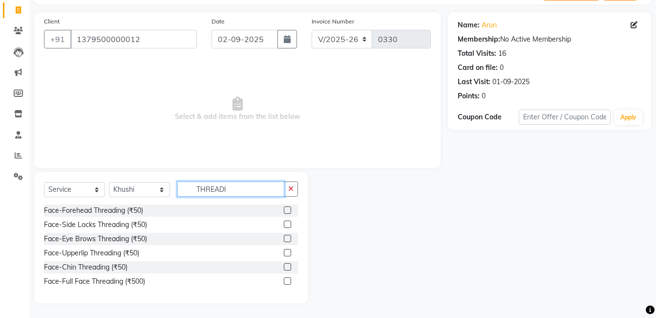
type input "THREADI"
click at [287, 209] on label at bounding box center [287, 209] width 7 height 7
click at [287, 209] on input "checkbox" at bounding box center [287, 210] width 6 height 6
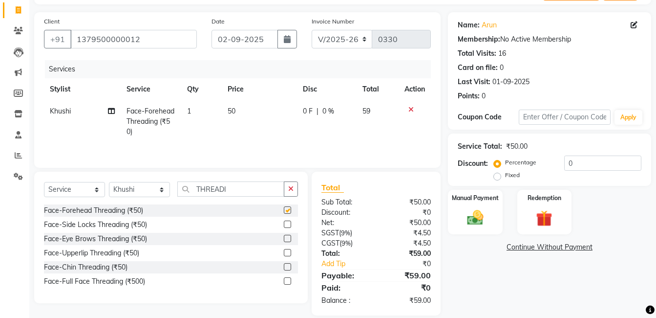
checkbox input "false"
click at [285, 224] on label at bounding box center [287, 223] width 7 height 7
click at [285, 224] on input "checkbox" at bounding box center [287, 224] width 6 height 6
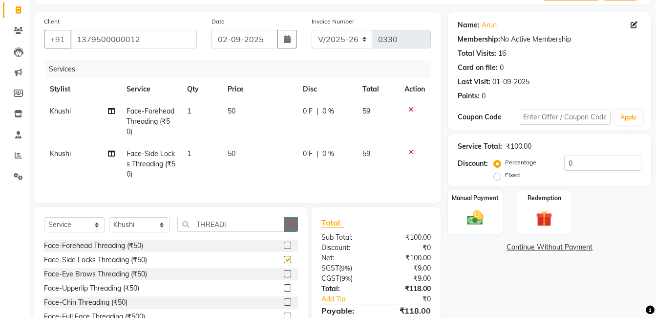
checkbox input "false"
click at [287, 277] on label at bounding box center [287, 273] width 7 height 7
click at [287, 277] on input "checkbox" at bounding box center [287, 274] width 6 height 6
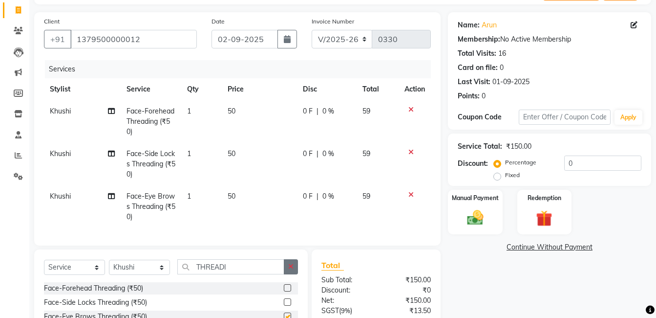
checkbox input "false"
click at [287, 305] on label at bounding box center [287, 301] width 7 height 7
click at [287, 305] on input "checkbox" at bounding box center [287, 302] width 6 height 6
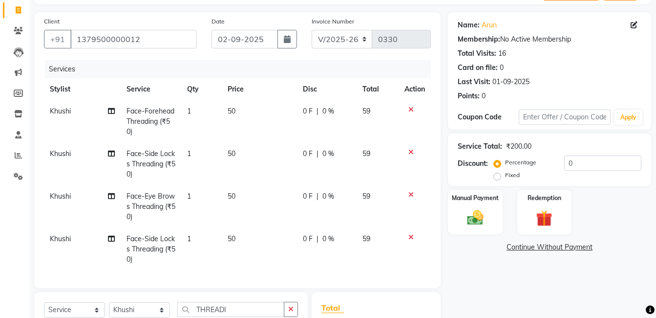
checkbox input "false"
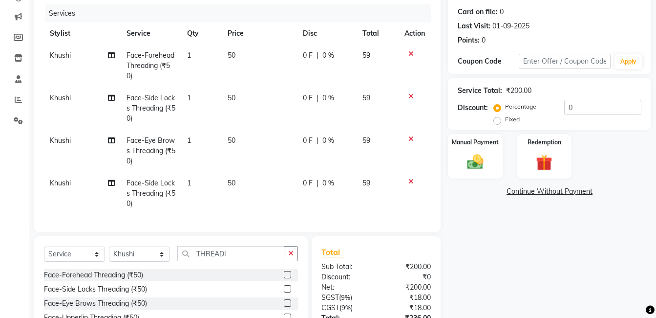
scroll to position [0, 0]
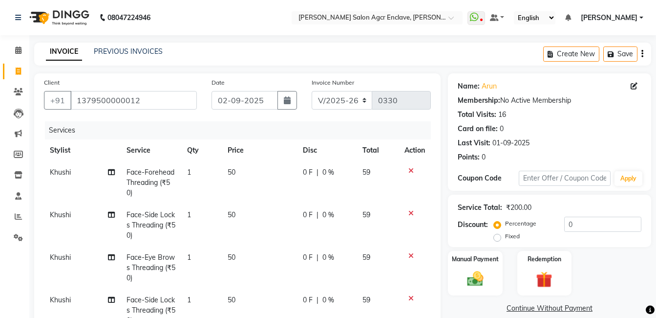
click at [642, 53] on button "button" at bounding box center [643, 54] width 2 height 23
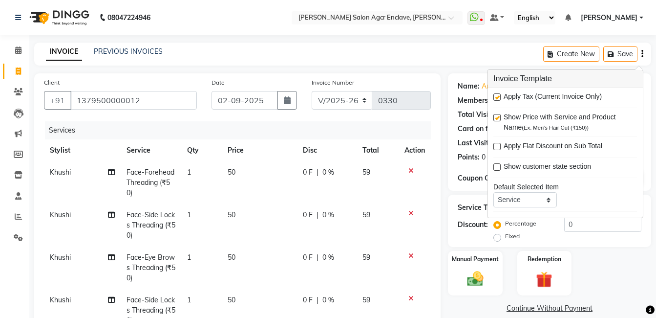
click at [498, 96] on label at bounding box center [497, 96] width 7 height 7
click at [498, 96] on input "checkbox" at bounding box center [497, 97] width 6 height 6
checkbox input "false"
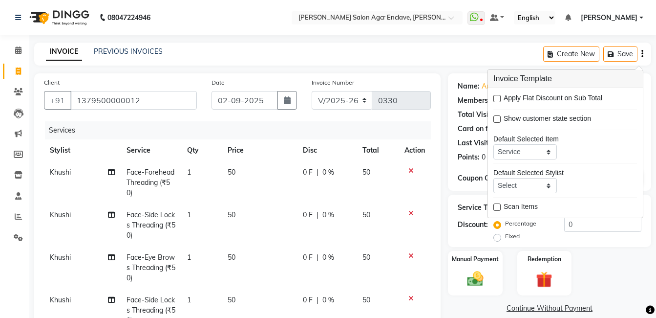
scroll to position [189, 0]
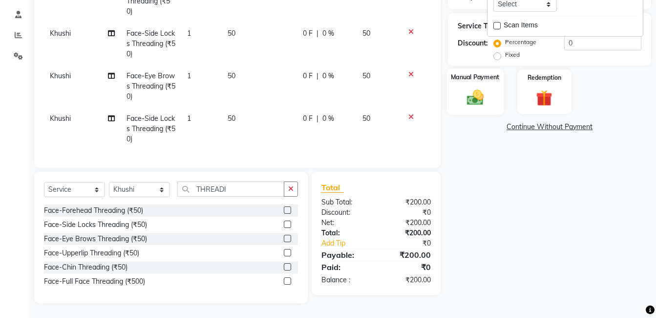
click at [475, 87] on img at bounding box center [475, 97] width 27 height 20
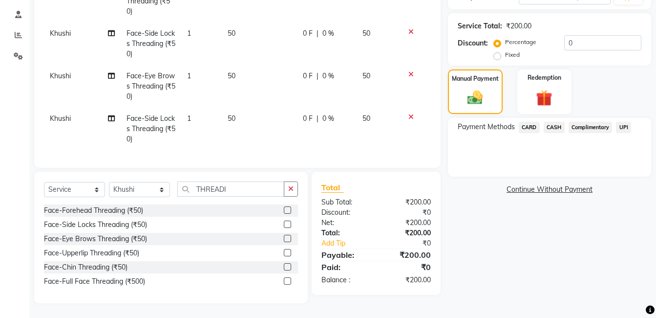
drag, startPoint x: 541, startPoint y: 130, endPoint x: 432, endPoint y: 304, distance: 205.3
click at [432, 304] on main "INVOICE PREVIOUS INVOICES Create New Save Client [PHONE_NUMBER] Date [DATE] Inv…" at bounding box center [342, 89] width 627 height 456
click at [501, 216] on div "Name: Arun Membership: No Active Membership Total Visits: 16 Card on file: 0 La…" at bounding box center [553, 97] width 211 height 411
click at [624, 122] on span "UPI" at bounding box center [623, 127] width 15 height 11
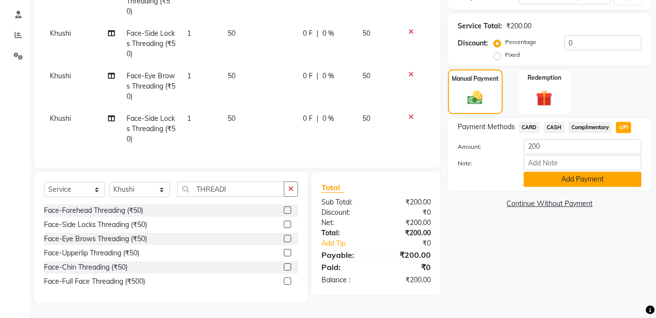
click at [551, 173] on button "Add Payment" at bounding box center [583, 179] width 118 height 15
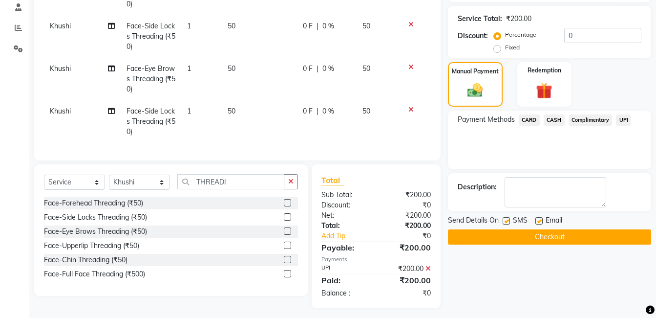
click at [520, 234] on button "Checkout" at bounding box center [549, 236] width 203 height 15
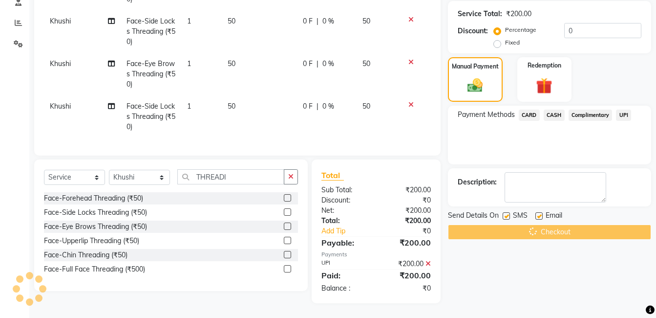
scroll to position [201, 0]
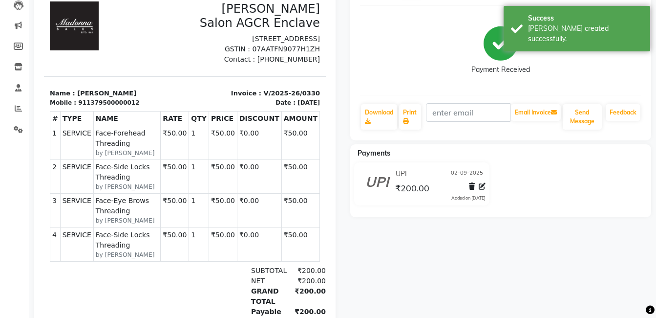
scroll to position [109, 0]
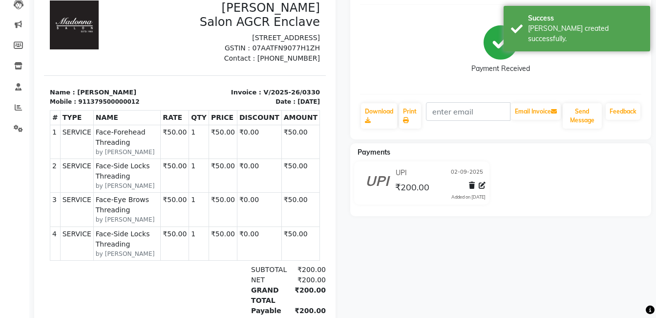
select select "service"
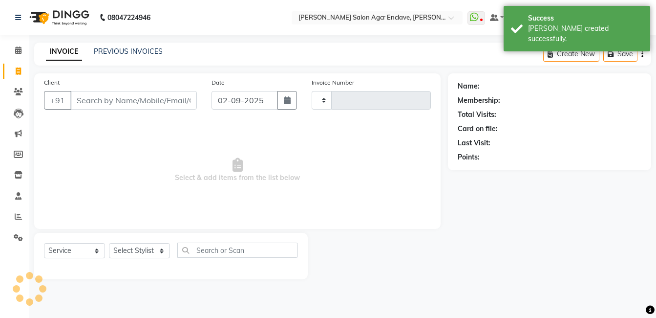
type input "0331"
select select "8560"
